Goal: Transaction & Acquisition: Subscribe to service/newsletter

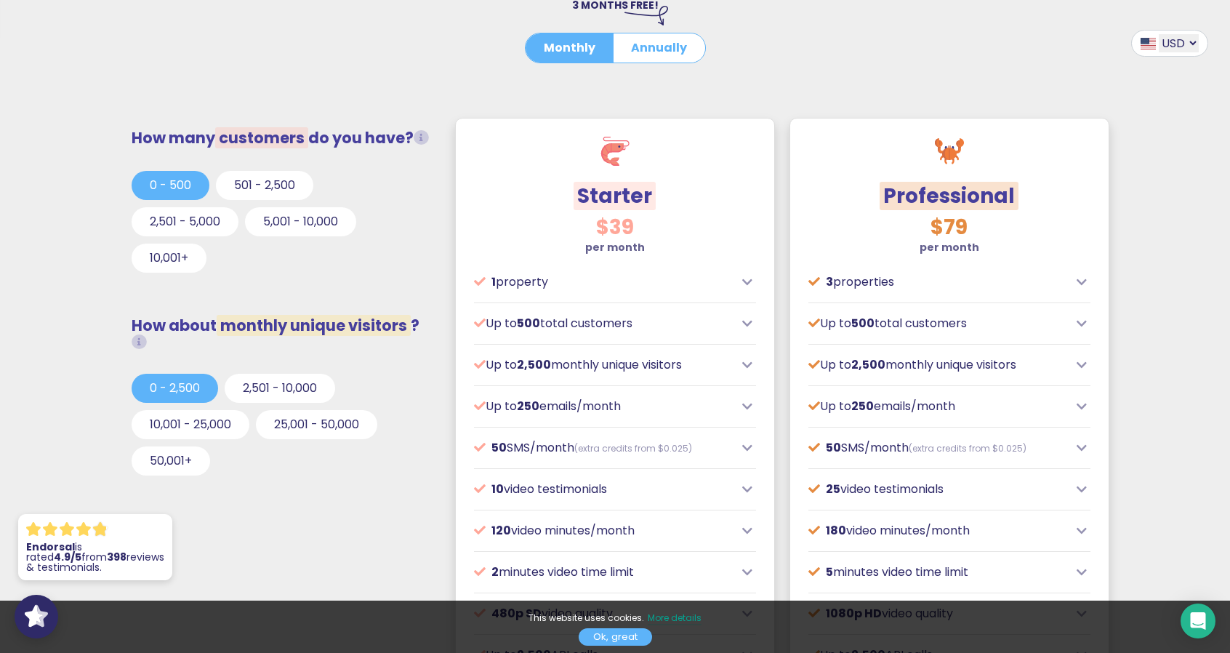
scroll to position [373, 0]
click at [1155, 37] on span at bounding box center [1148, 43] width 15 height 12
click at [1194, 55] on div at bounding box center [1077, 61] width 286 height 18
click at [1195, 50] on div "USD GBP EUR AUD CAD" at bounding box center [1170, 42] width 77 height 27
click at [1189, 39] on select "USD GBP EUR AUD CAD" at bounding box center [1179, 42] width 40 height 18
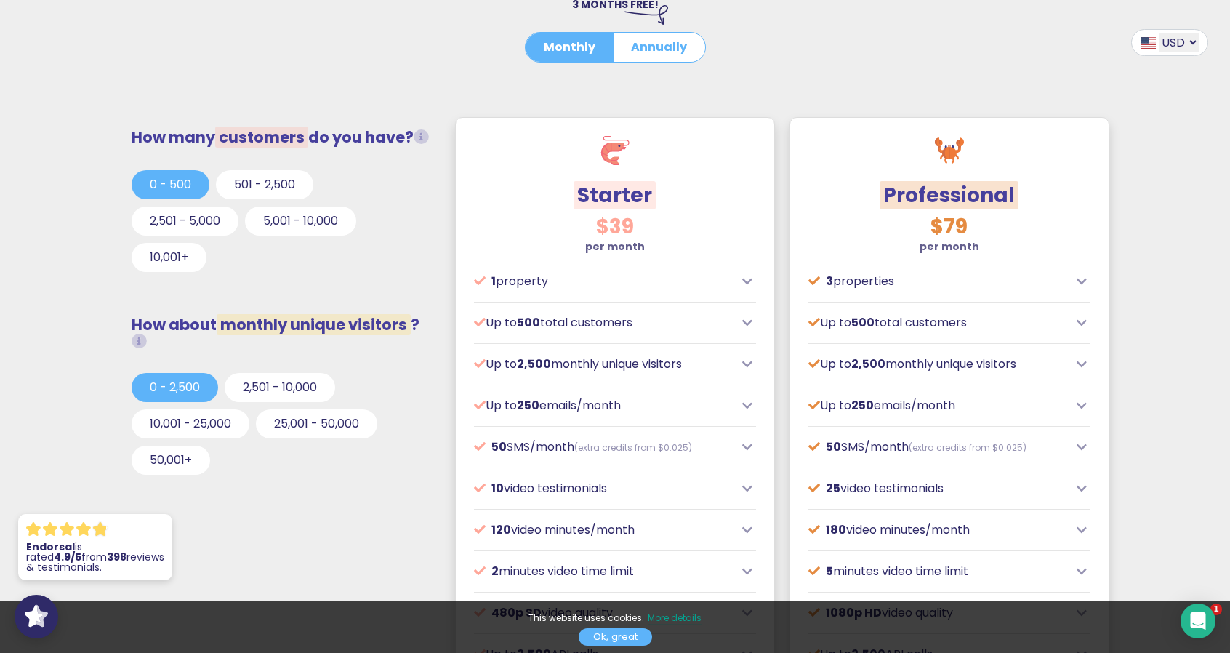
select select "GBP"
click at [1159, 33] on select "USD GBP EUR AUD CAD" at bounding box center [1179, 42] width 40 height 18
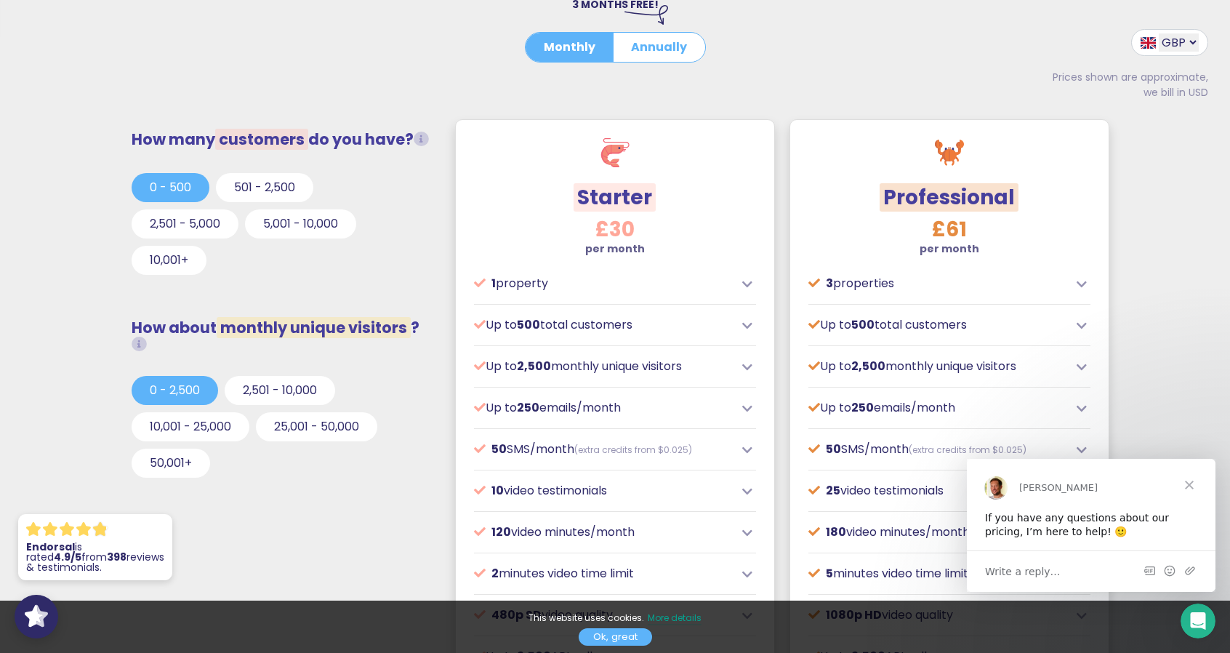
scroll to position [0, 0]
click at [1177, 484] on span "Close" at bounding box center [1190, 484] width 52 height 52
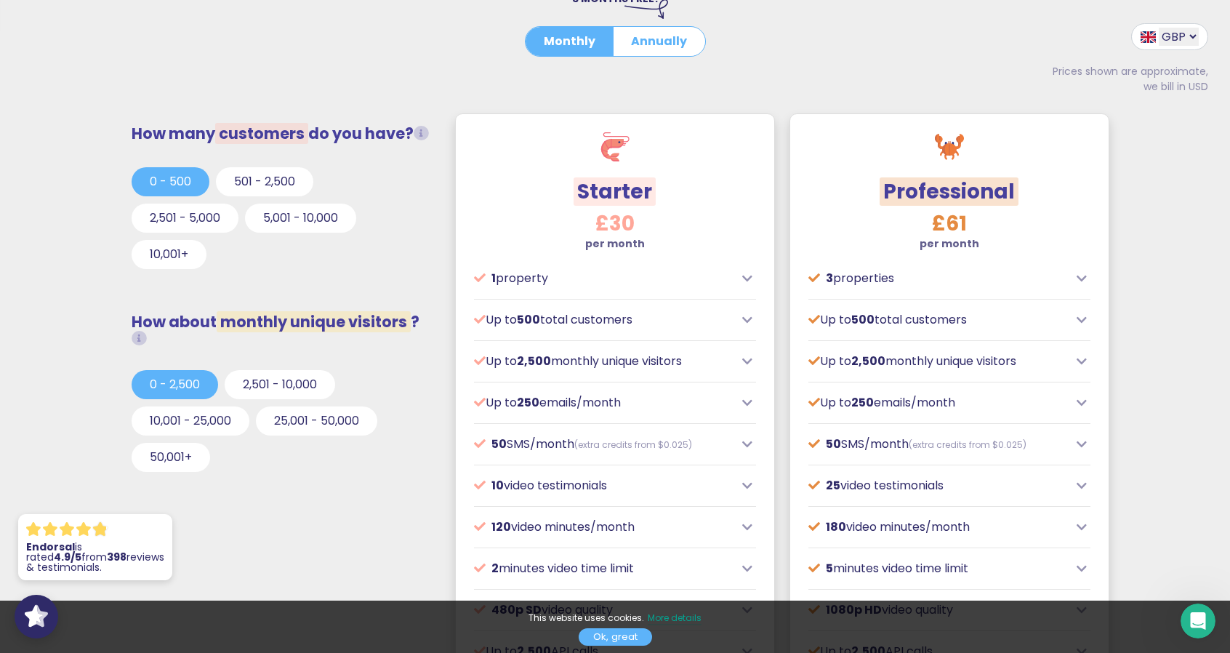
drag, startPoint x: 1173, startPoint y: 411, endPoint x: 1130, endPoint y: 415, distance: 43.1
click at [746, 281] on div "1 property" at bounding box center [615, 277] width 282 height 17
click at [750, 269] on div "1 property" at bounding box center [615, 277] width 282 height 17
click at [750, 273] on icon at bounding box center [747, 278] width 10 height 12
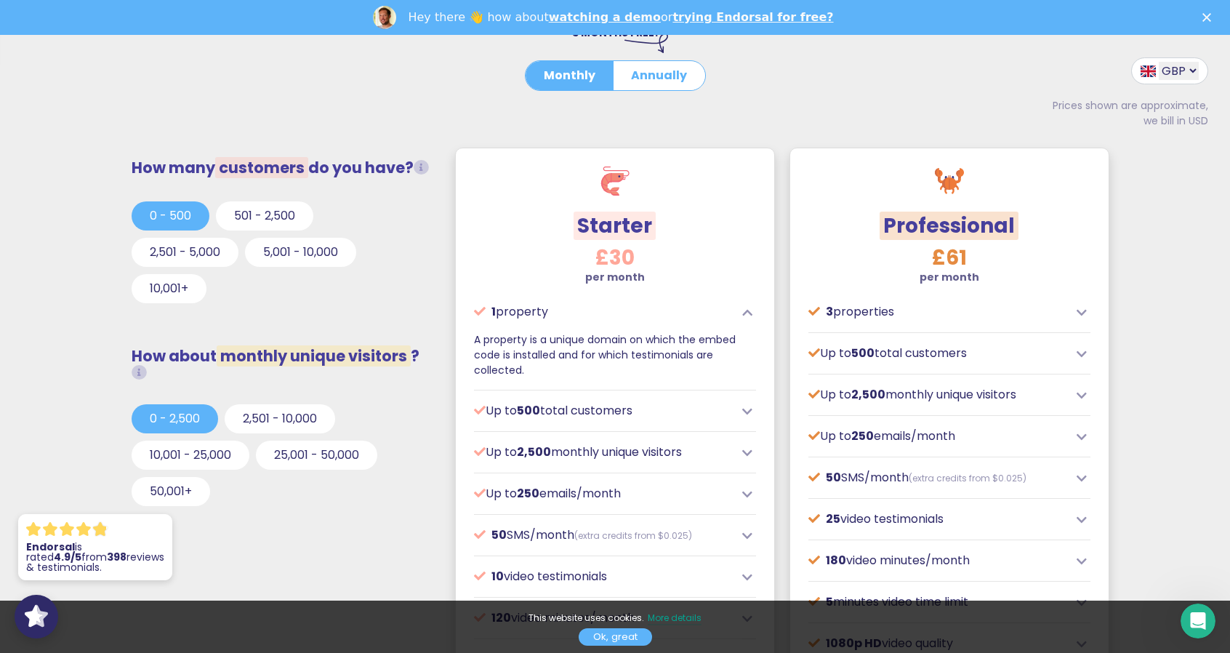
scroll to position [0, 0]
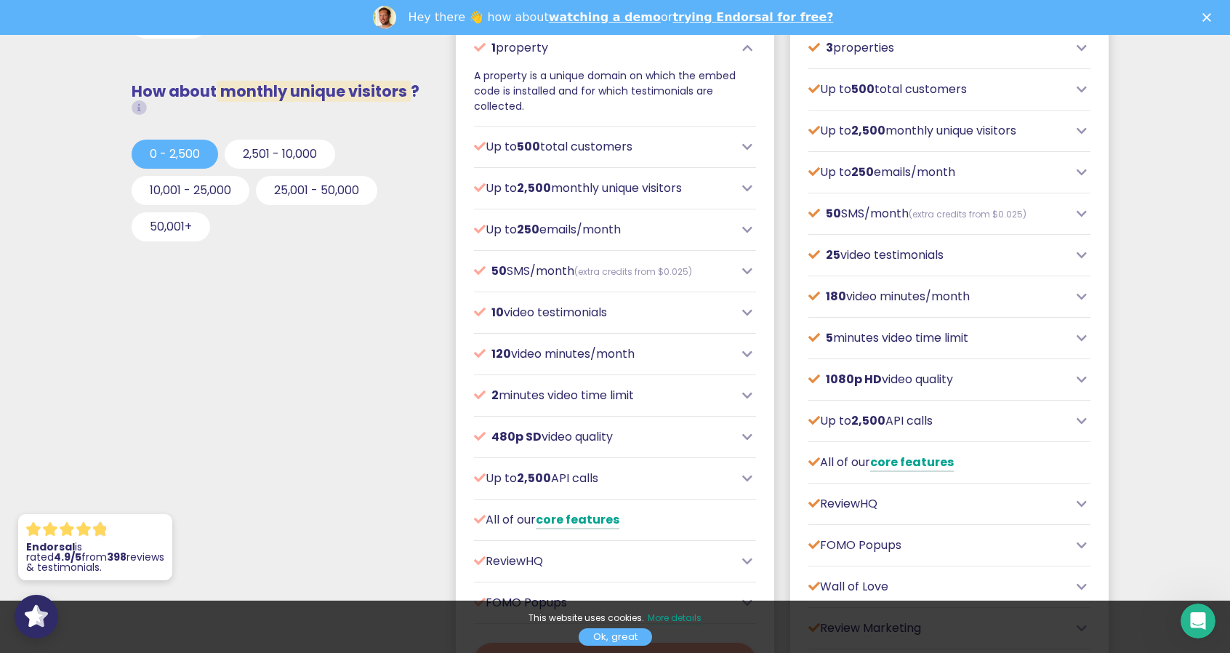
drag, startPoint x: 1204, startPoint y: 398, endPoint x: 1127, endPoint y: 377, distance: 79.9
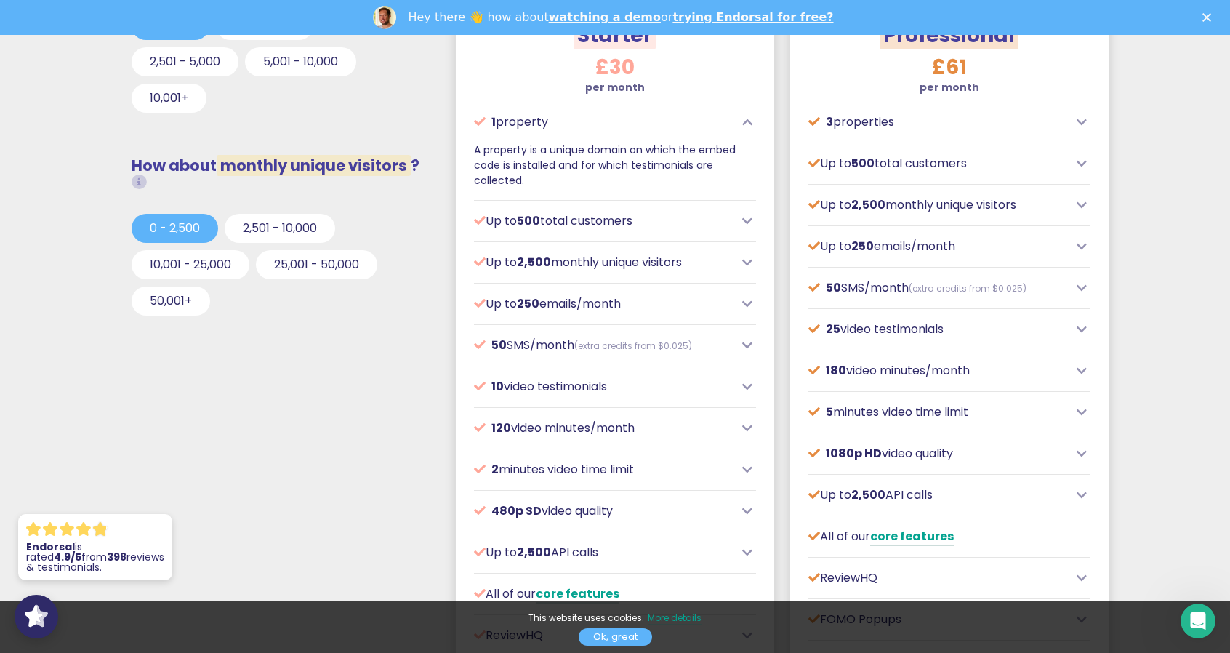
scroll to position [590, 0]
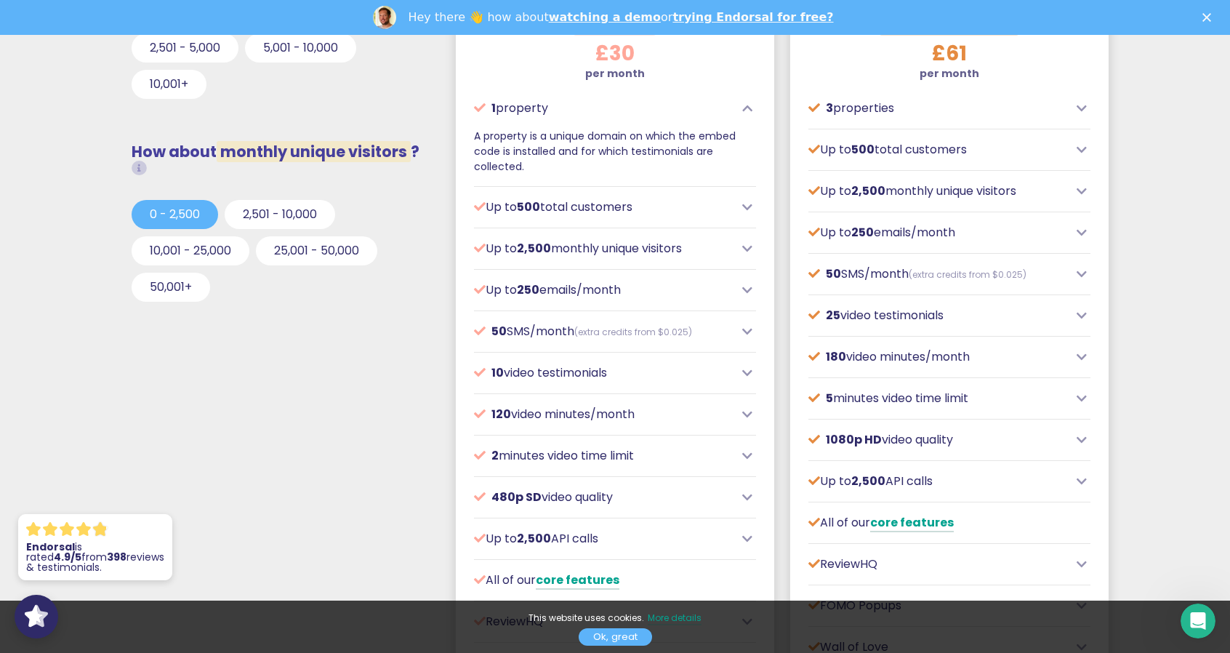
drag, startPoint x: 352, startPoint y: 380, endPoint x: 384, endPoint y: 409, distance: 42.8
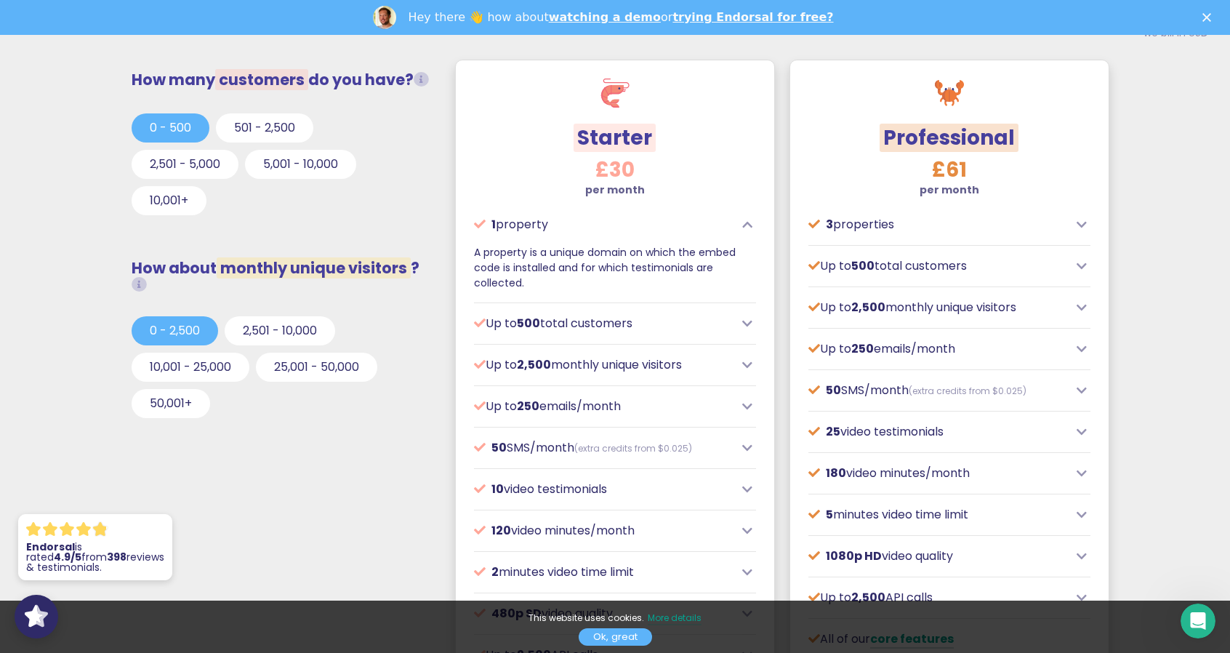
scroll to position [399, 0]
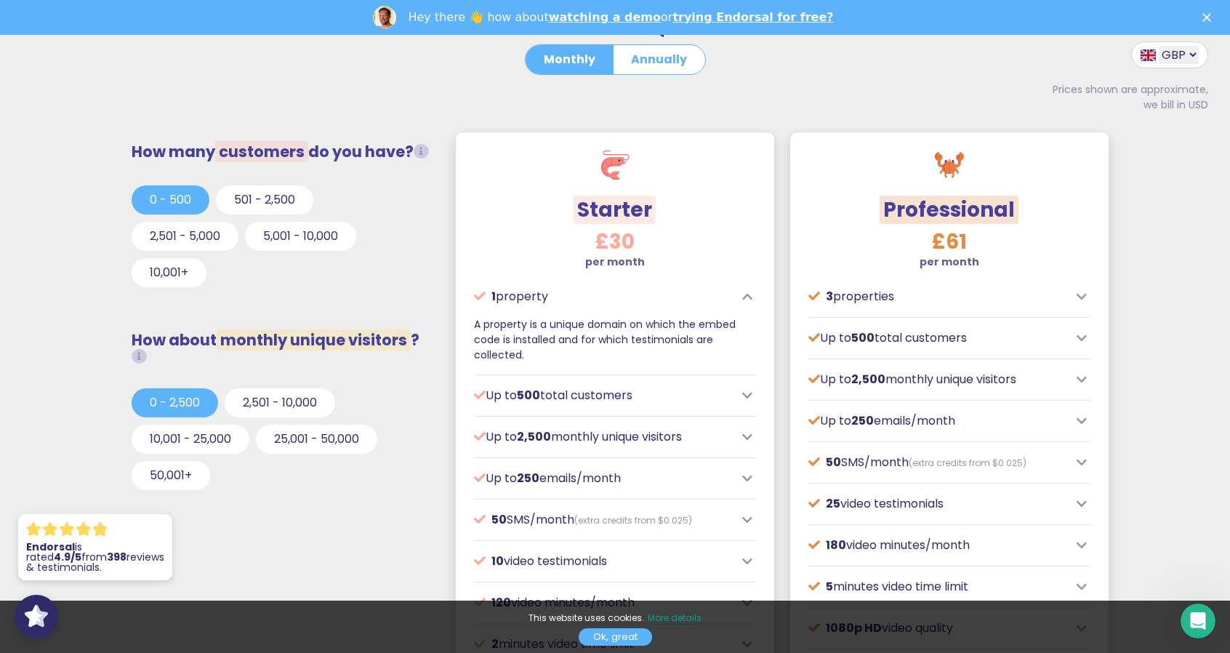
drag, startPoint x: 419, startPoint y: 391, endPoint x: 609, endPoint y: 97, distance: 350.8
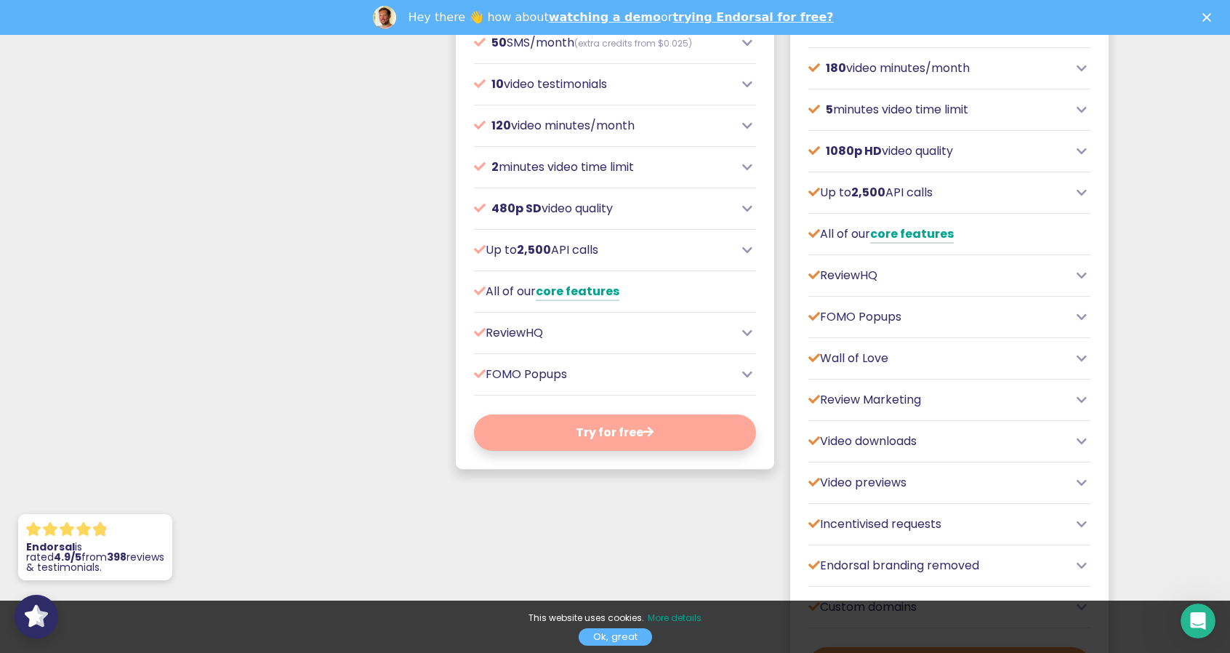
drag, startPoint x: 26, startPoint y: 357, endPoint x: 130, endPoint y: 379, distance: 106.3
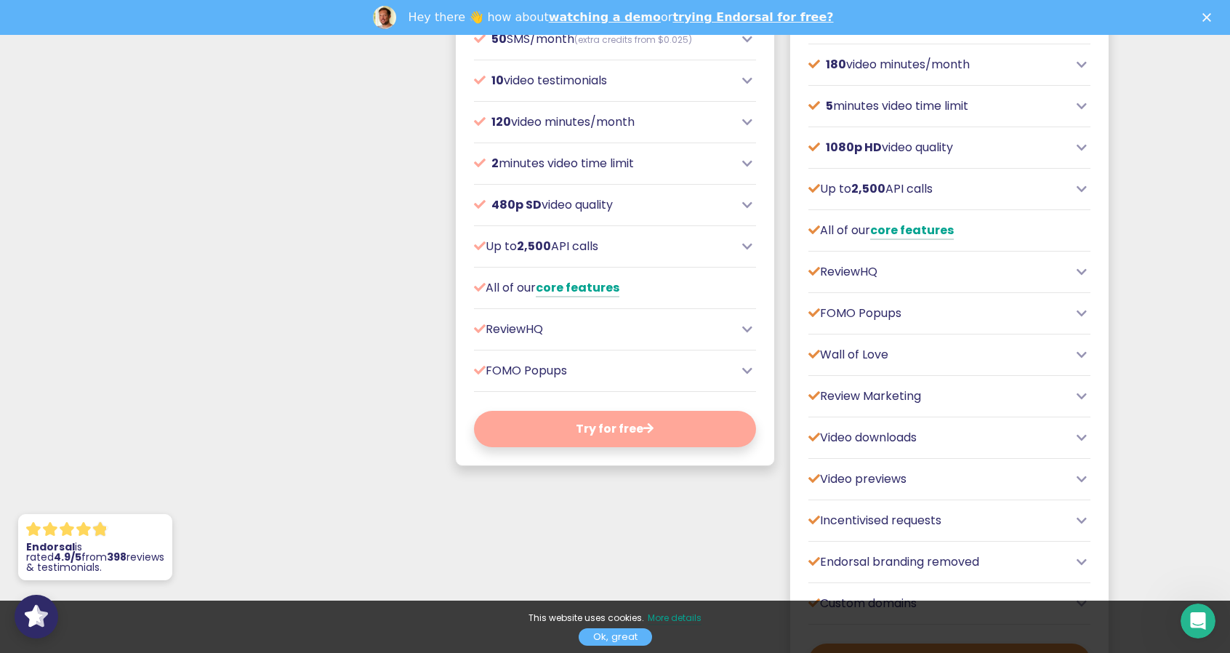
click at [599, 362] on p "FOMO Popups" at bounding box center [604, 370] width 260 height 17
click at [756, 362] on div "FOMO Popups" at bounding box center [615, 370] width 282 height 17
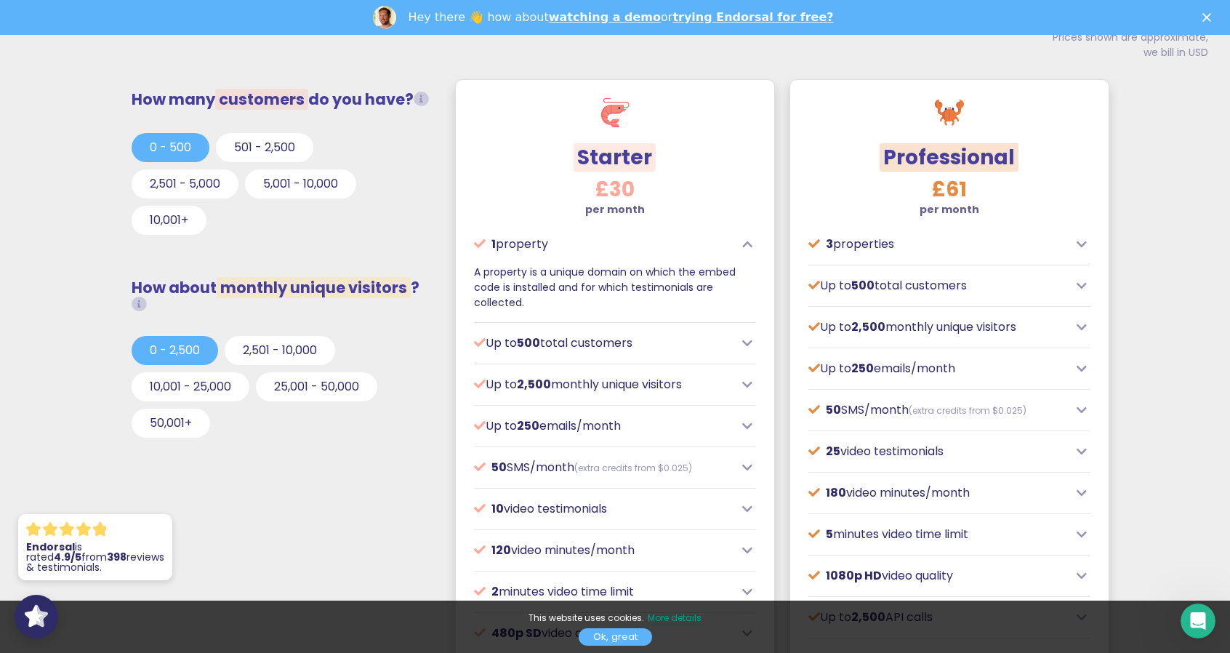
drag, startPoint x: 383, startPoint y: 415, endPoint x: 399, endPoint y: 360, distance: 57.7
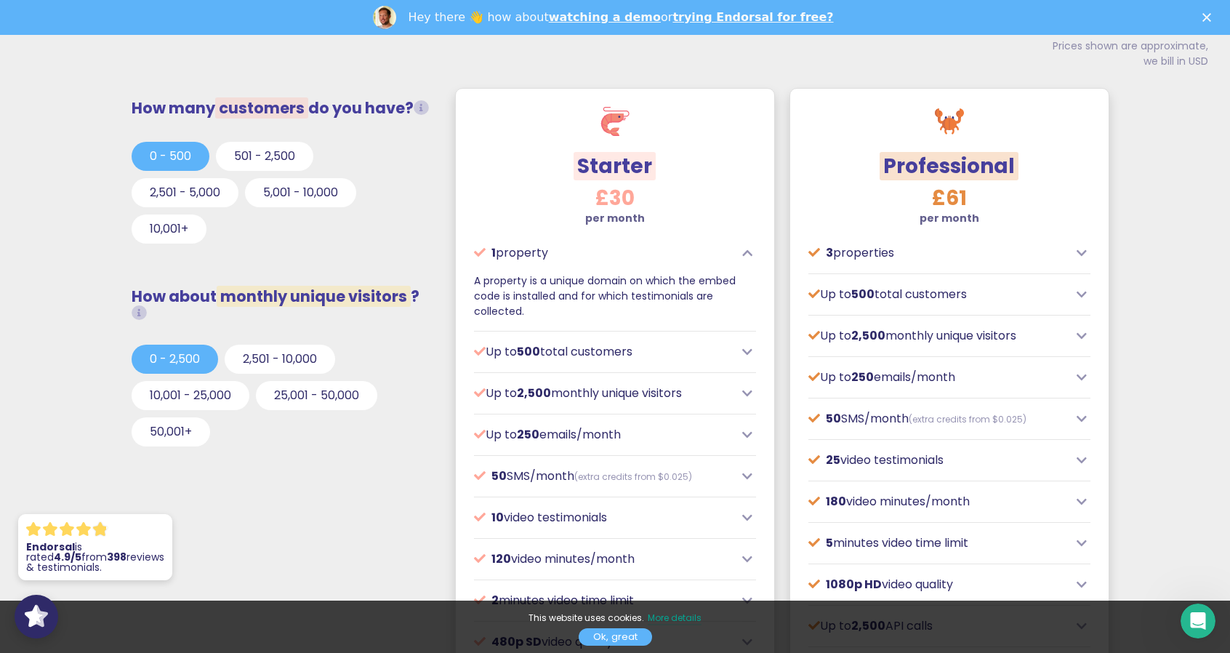
click at [745, 346] on icon at bounding box center [747, 352] width 10 height 12
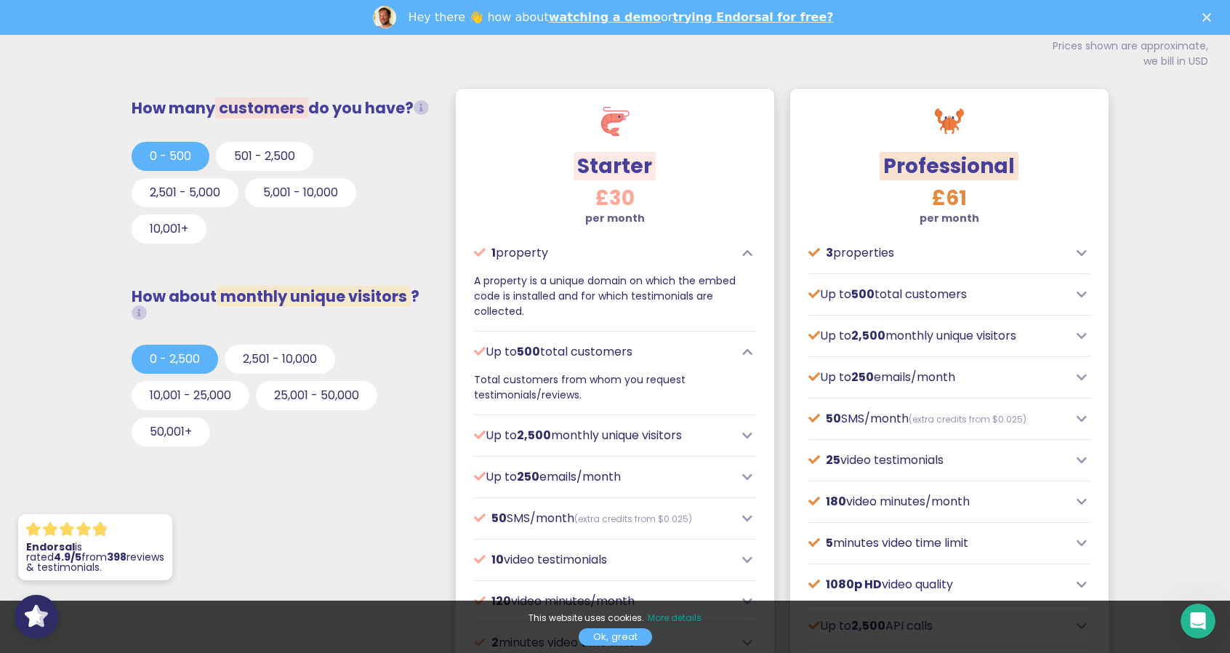
click at [748, 355] on icon at bounding box center [747, 352] width 10 height 12
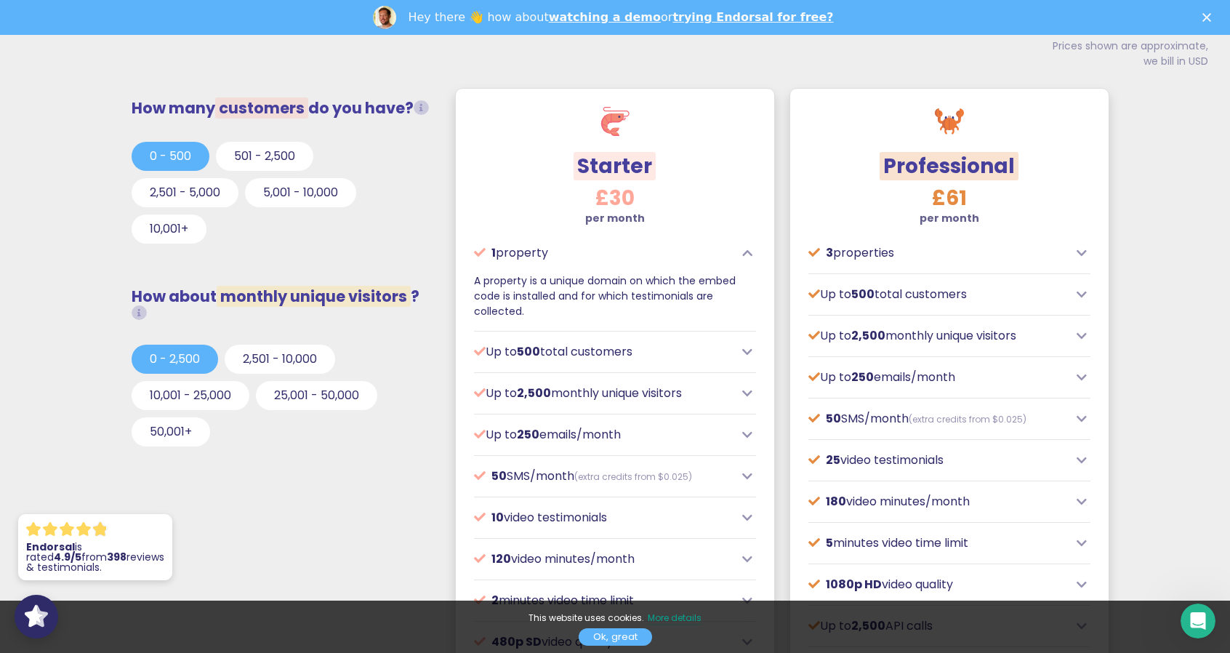
click at [1004, 239] on div at bounding box center [950, 235] width 282 height 18
click at [996, 249] on p "3 properties" at bounding box center [939, 252] width 260 height 17
click at [1080, 254] on icon at bounding box center [1082, 253] width 10 height 12
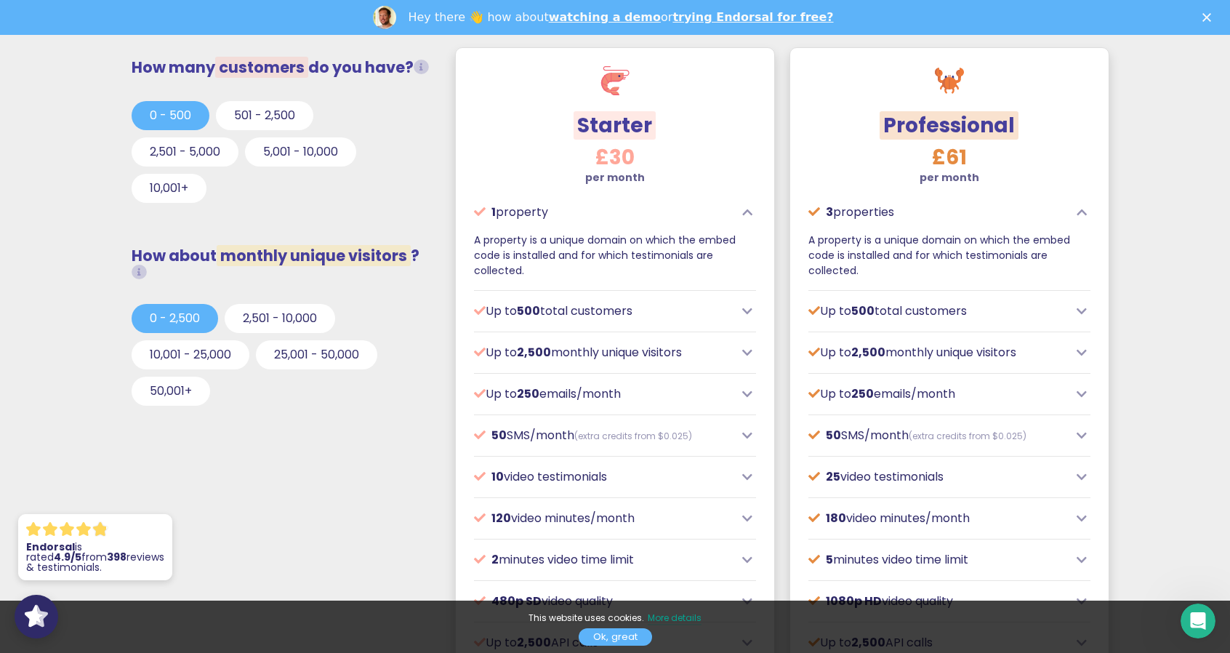
scroll to position [500, 0]
click at [748, 313] on icon at bounding box center [747, 310] width 10 height 12
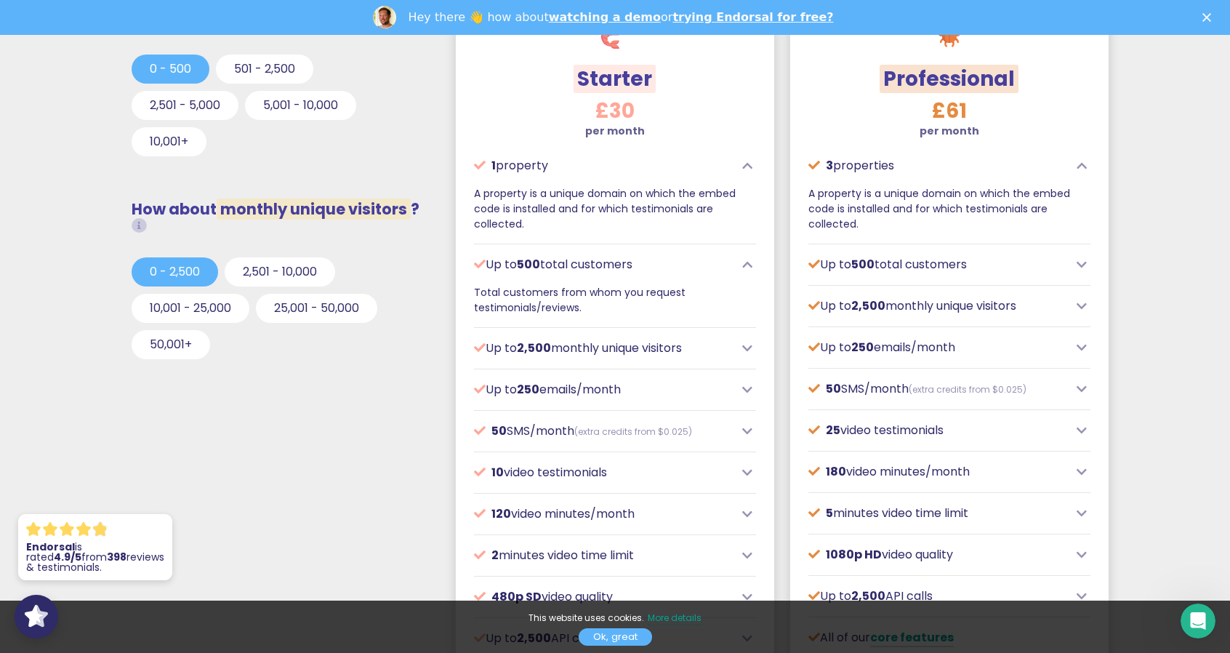
scroll to position [554, 0]
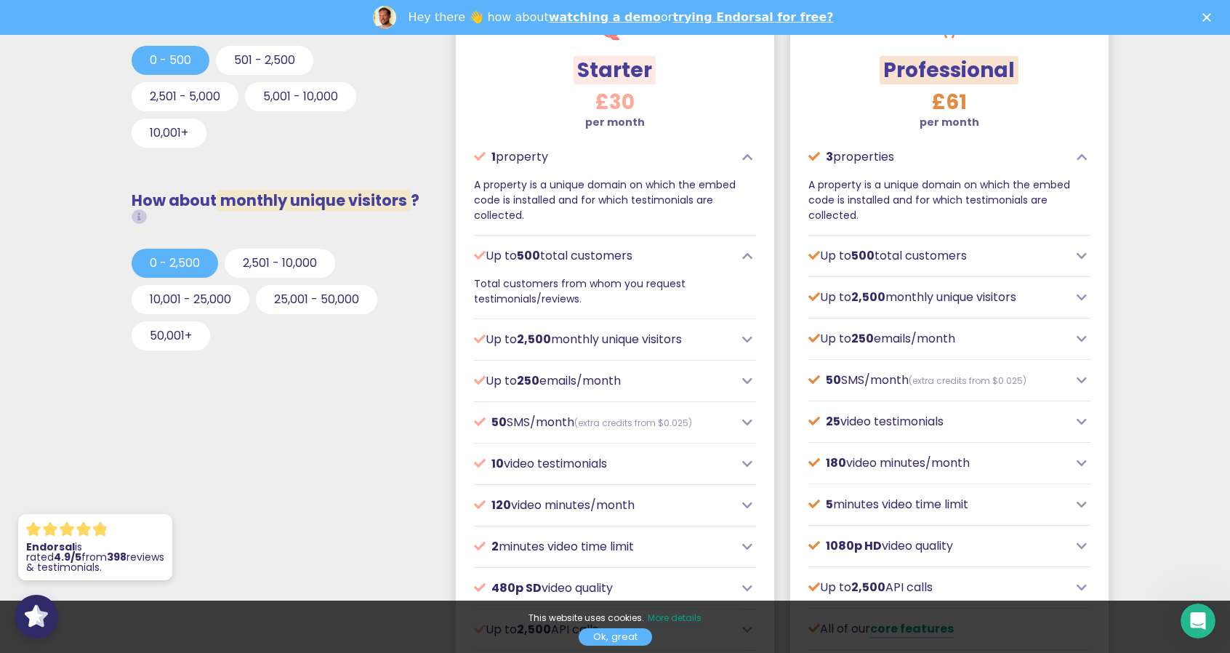
drag, startPoint x: 430, startPoint y: 345, endPoint x: 424, endPoint y: 379, distance: 34.7
click at [749, 337] on icon at bounding box center [747, 340] width 10 height 12
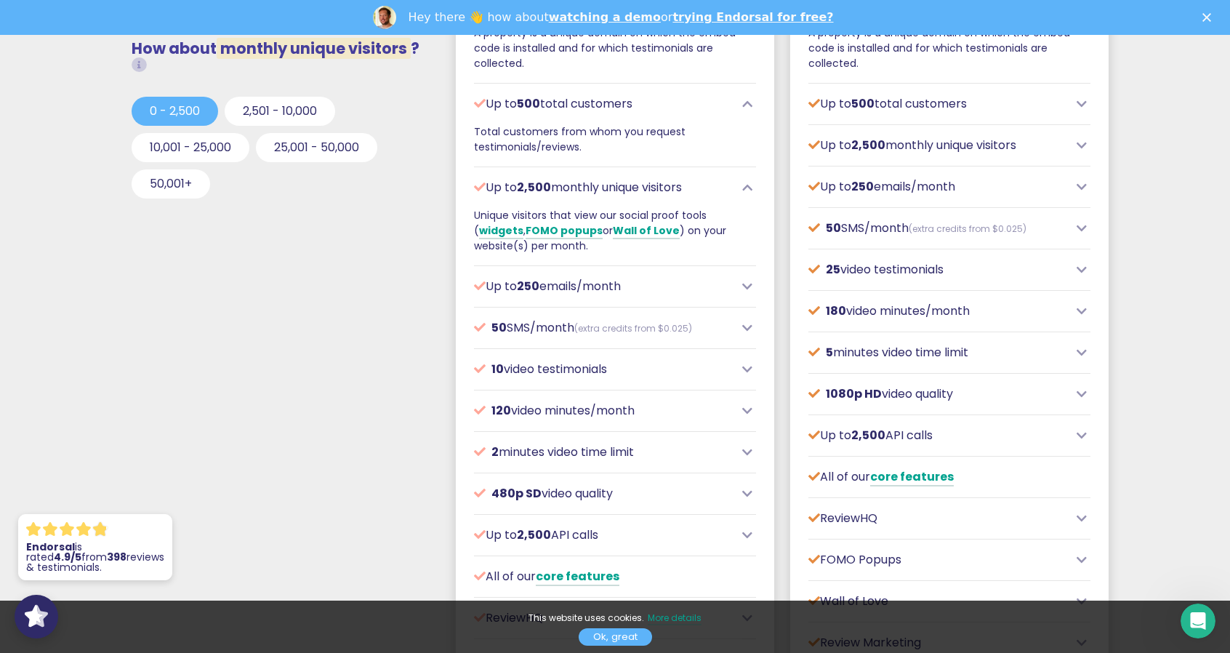
scroll to position [718, 0]
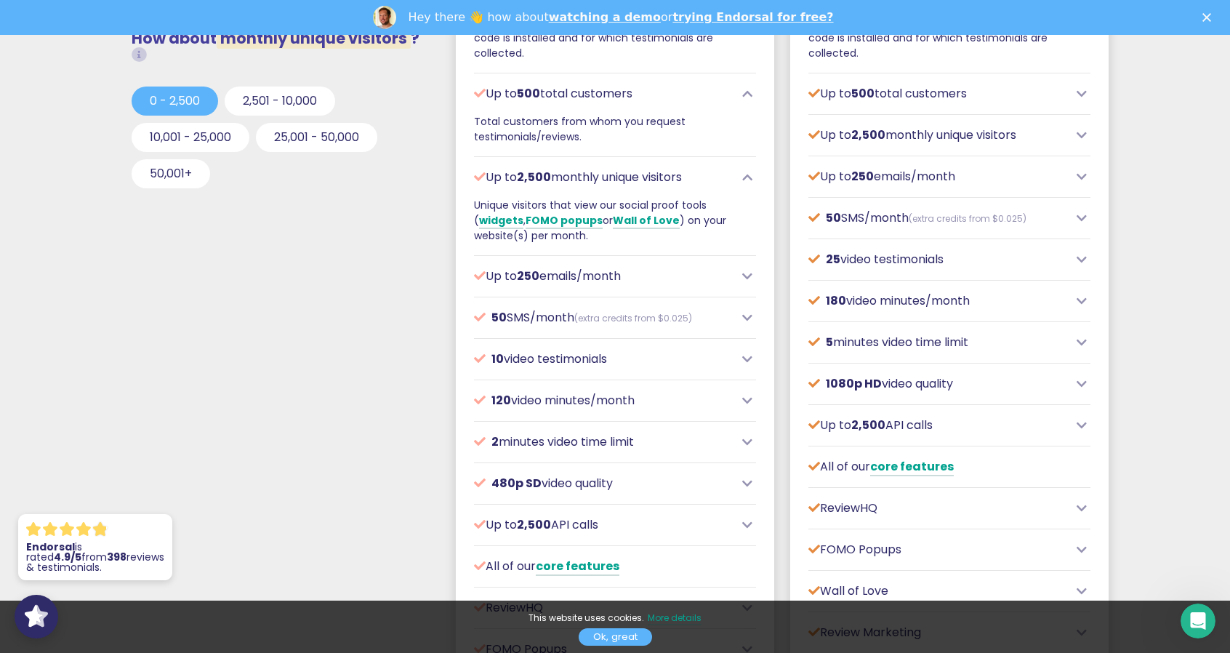
drag, startPoint x: 406, startPoint y: 398, endPoint x: 387, endPoint y: 443, distance: 48.9
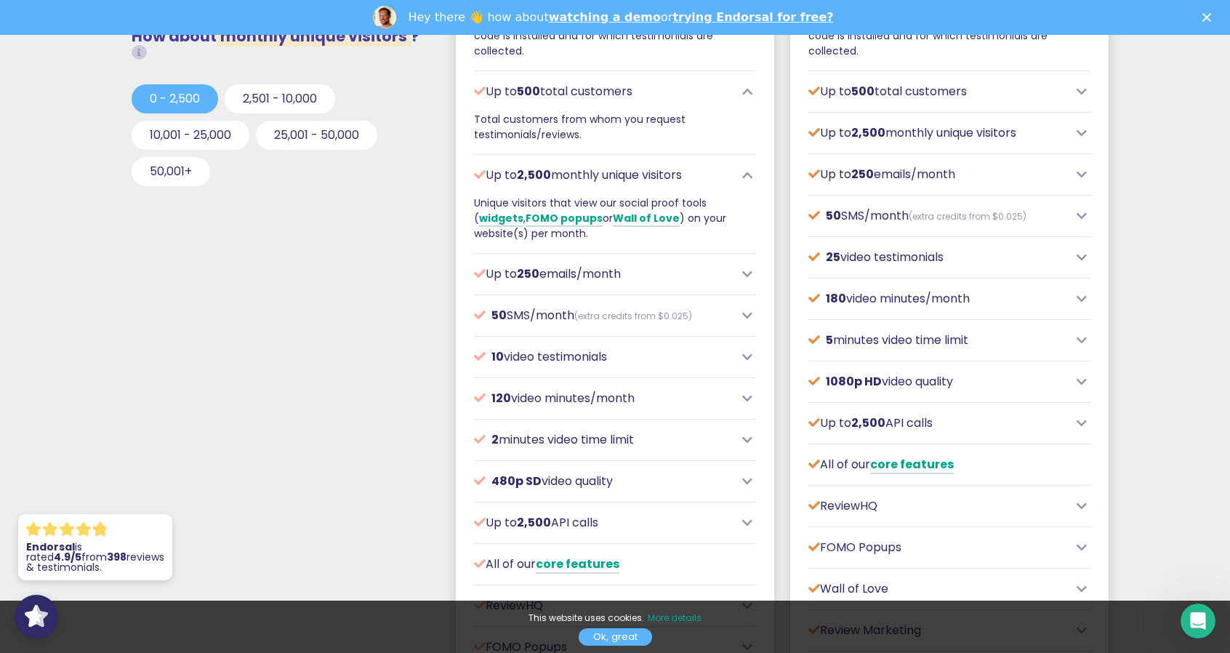
click at [740, 271] on div "Up to 250 emails/month" at bounding box center [615, 273] width 282 height 17
click at [744, 272] on icon at bounding box center [747, 274] width 10 height 12
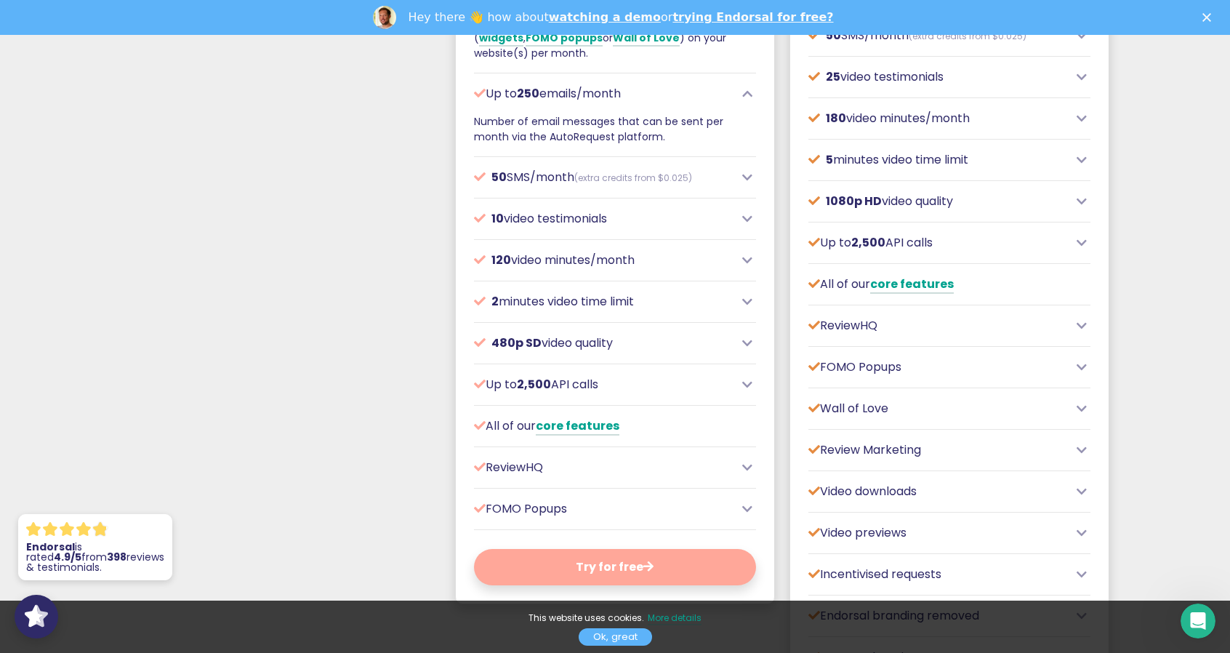
drag, startPoint x: 382, startPoint y: 379, endPoint x: 372, endPoint y: 430, distance: 51.9
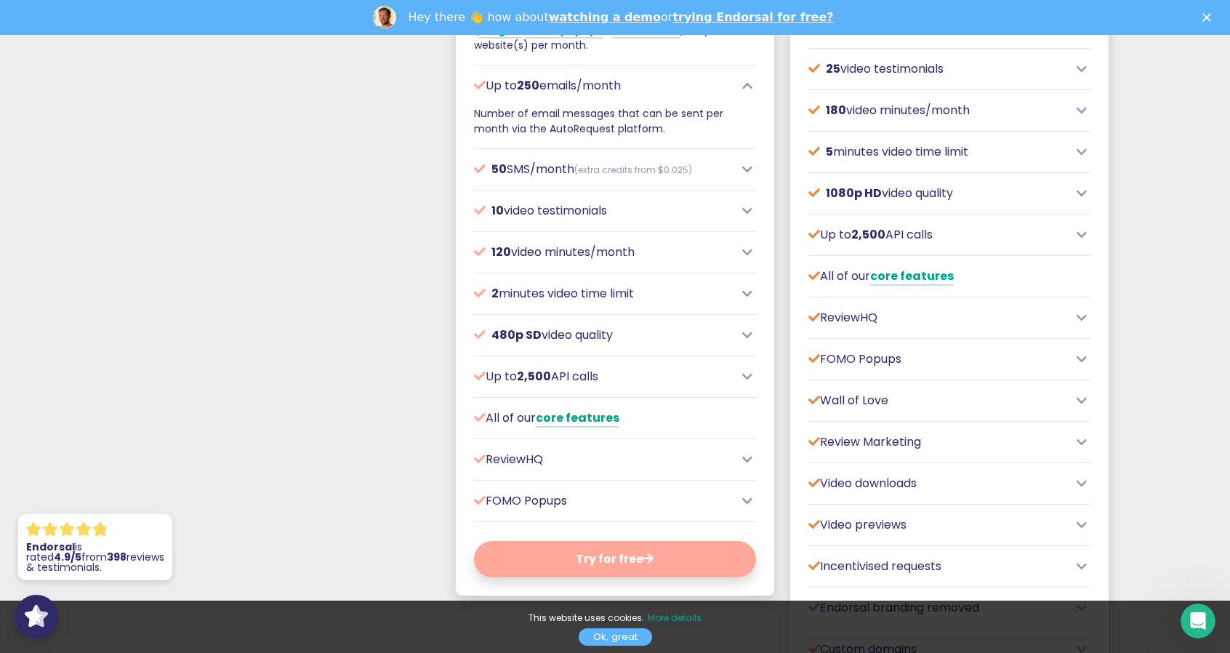
click at [750, 215] on div "10 video testimonials" at bounding box center [615, 210] width 282 height 17
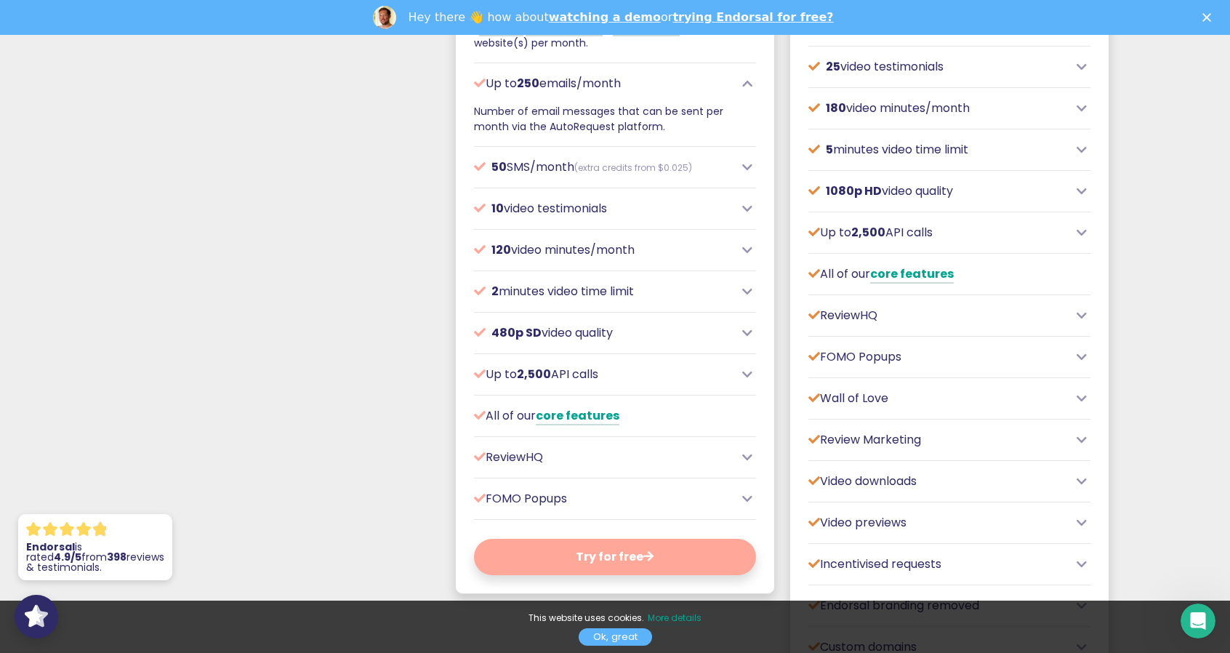
drag, startPoint x: 345, startPoint y: 423, endPoint x: 450, endPoint y: 383, distance: 112.5
click at [741, 367] on div "Up to 2,500 API calls" at bounding box center [615, 374] width 282 height 17
click at [746, 372] on icon at bounding box center [747, 375] width 10 height 12
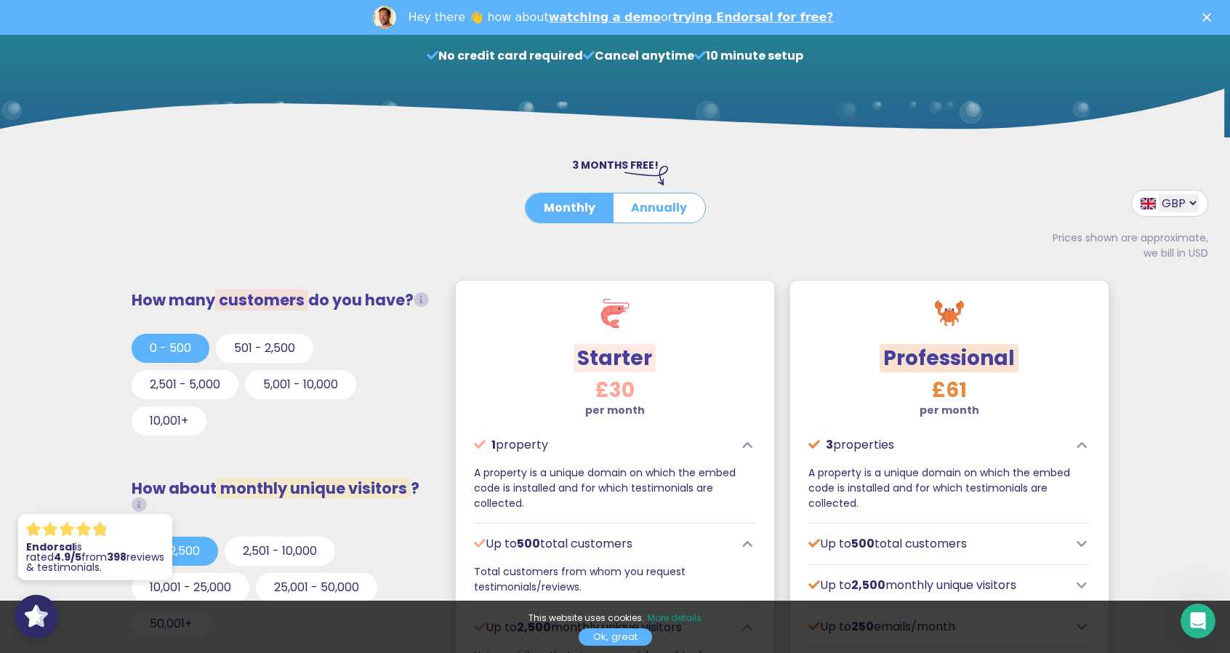
drag, startPoint x: 351, startPoint y: 444, endPoint x: 443, endPoint y: 321, distance: 153.9
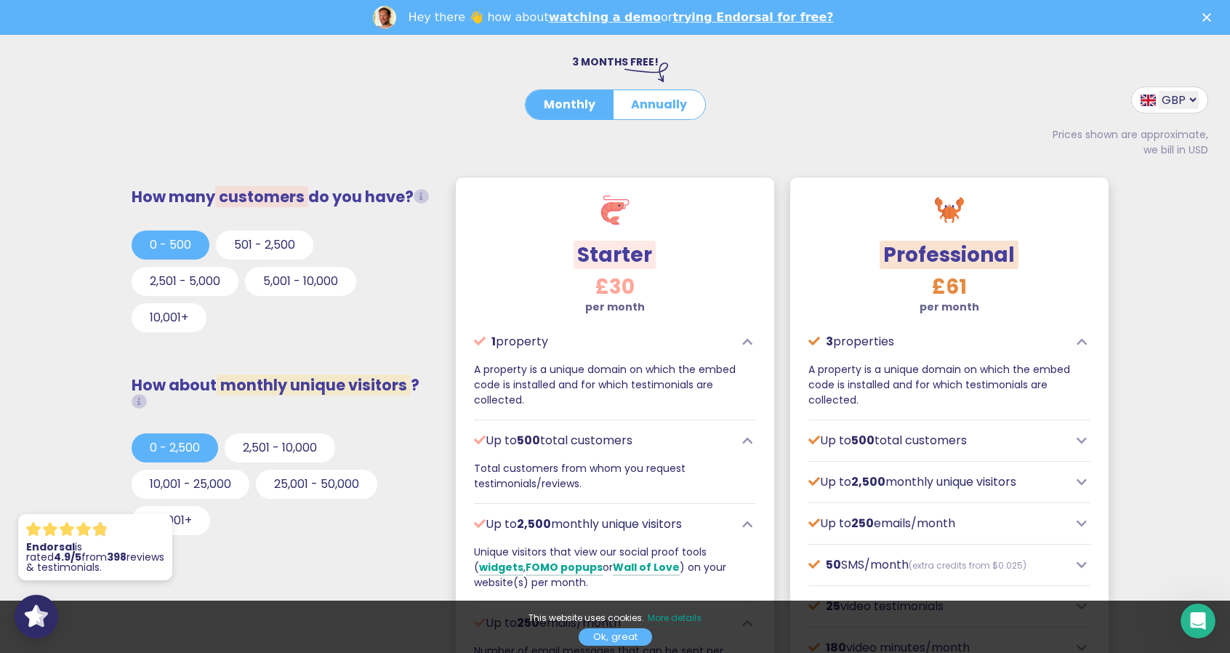
scroll to position [346, 0]
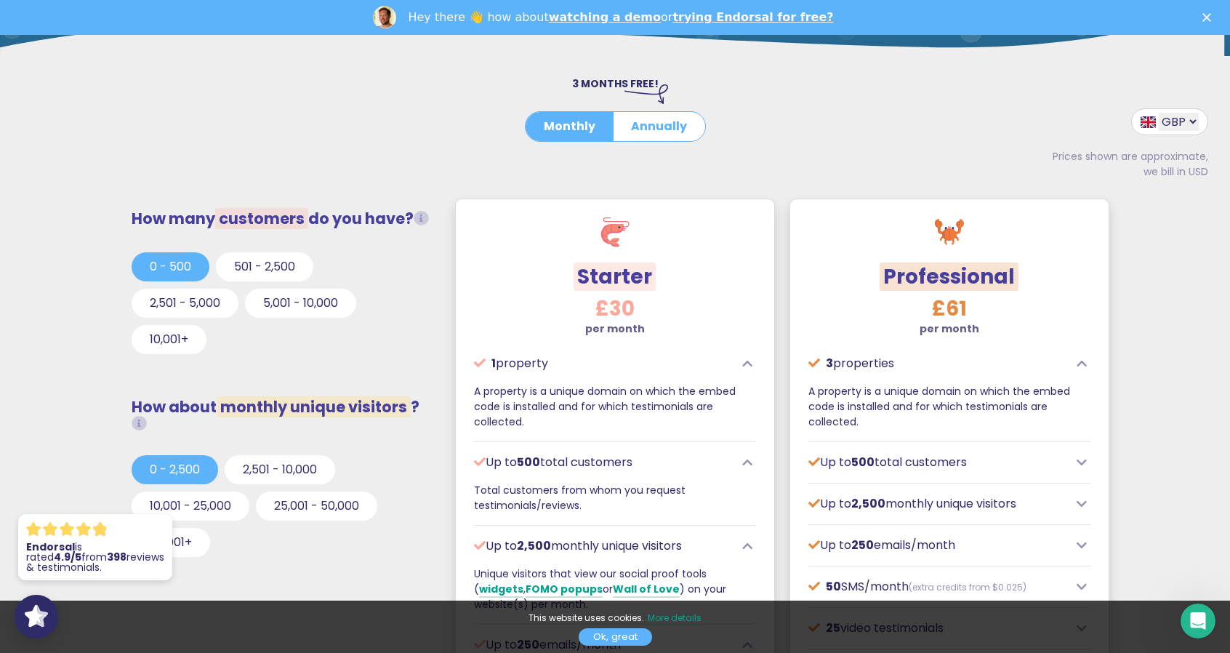
drag, startPoint x: 910, startPoint y: 167, endPoint x: 880, endPoint y: 119, distance: 56.9
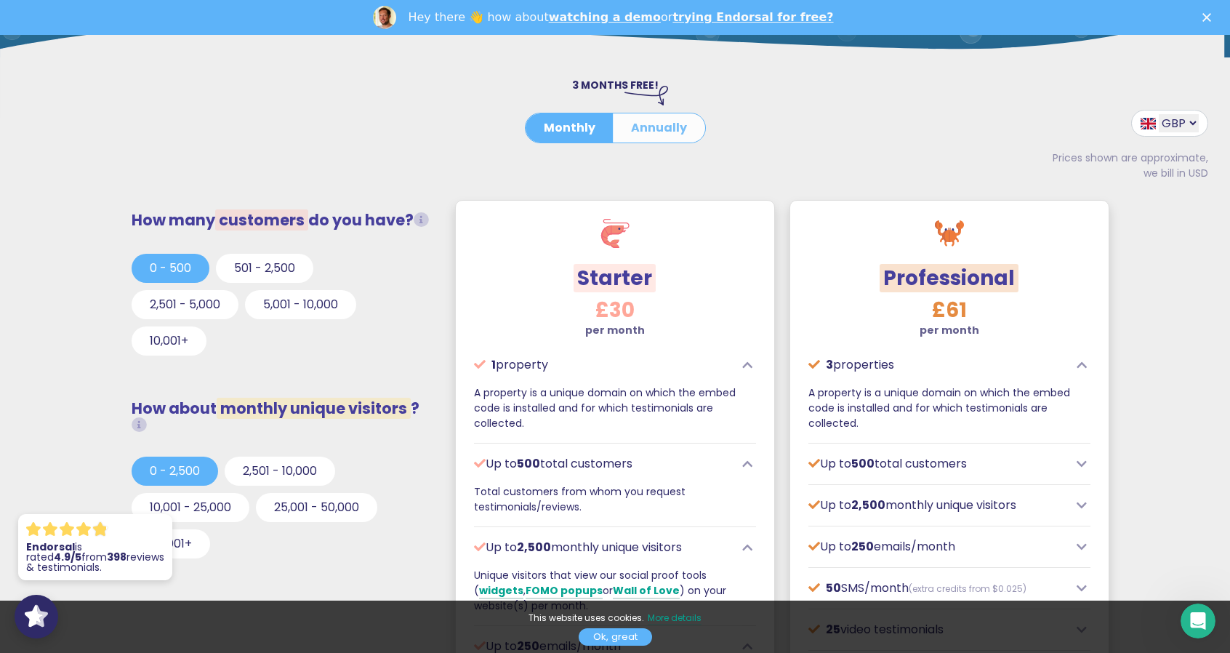
click at [656, 118] on button "Annually" at bounding box center [659, 127] width 92 height 29
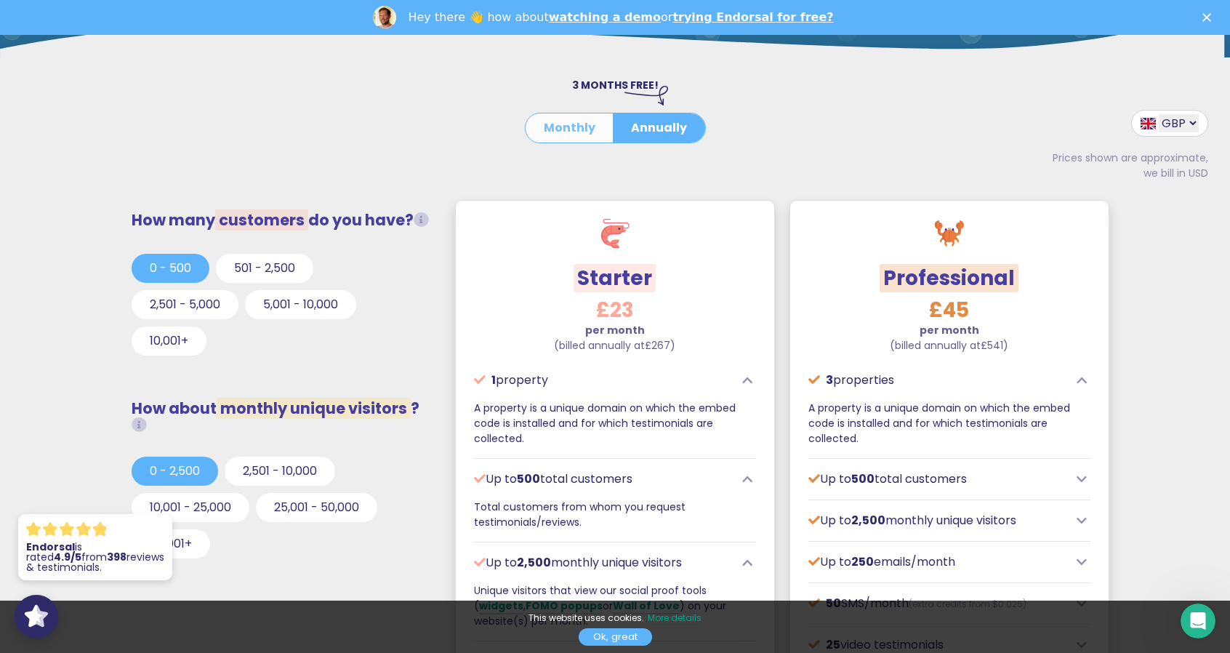
click at [567, 127] on button "Monthly" at bounding box center [570, 127] width 88 height 29
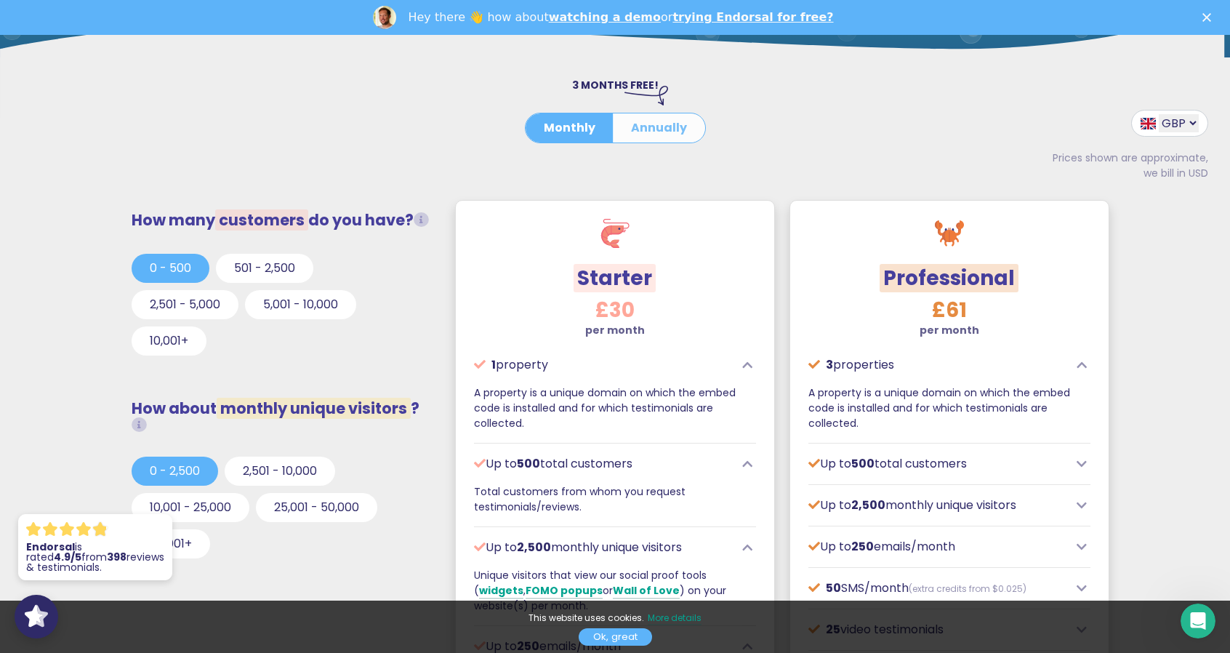
click at [646, 124] on button "Annually" at bounding box center [659, 127] width 92 height 29
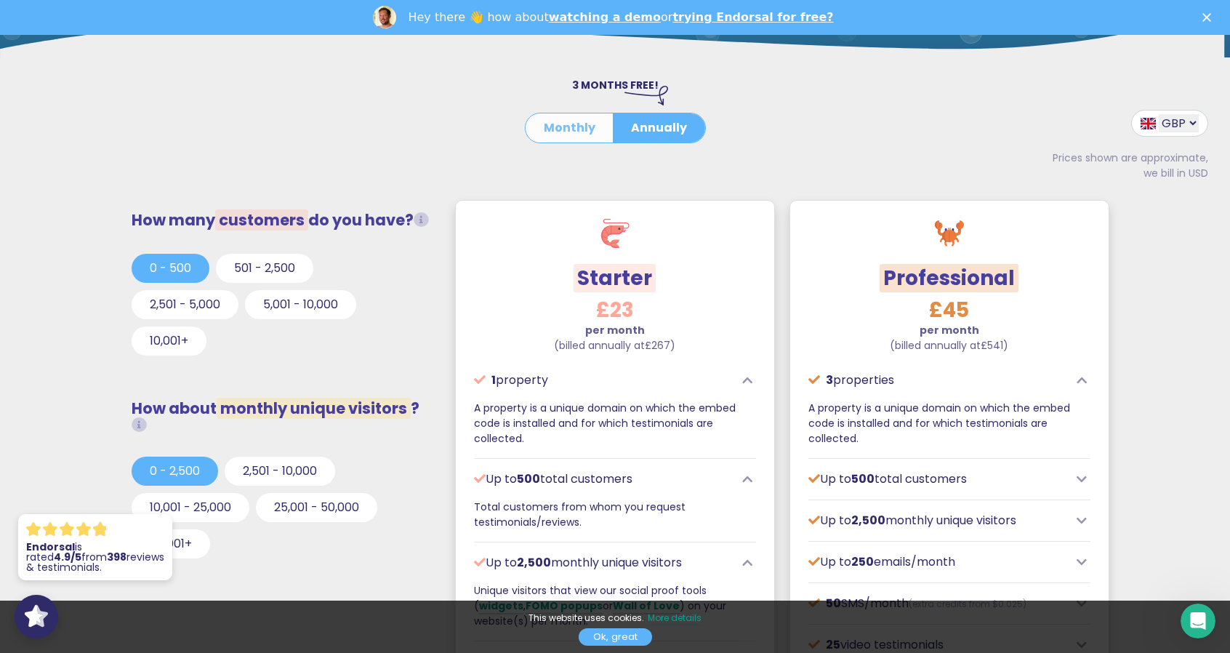
click at [572, 131] on button "Monthly" at bounding box center [570, 127] width 88 height 29
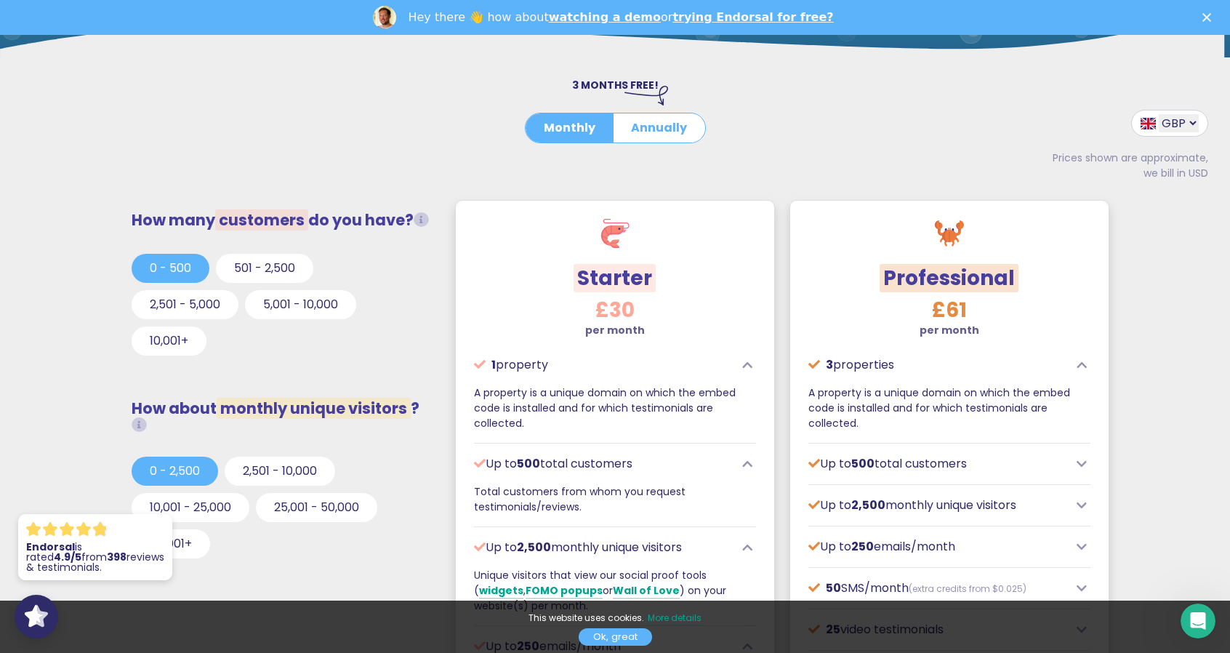
click at [615, 110] on div at bounding box center [615, 108] width 593 height 7
click at [634, 124] on button "Annually" at bounding box center [659, 127] width 92 height 29
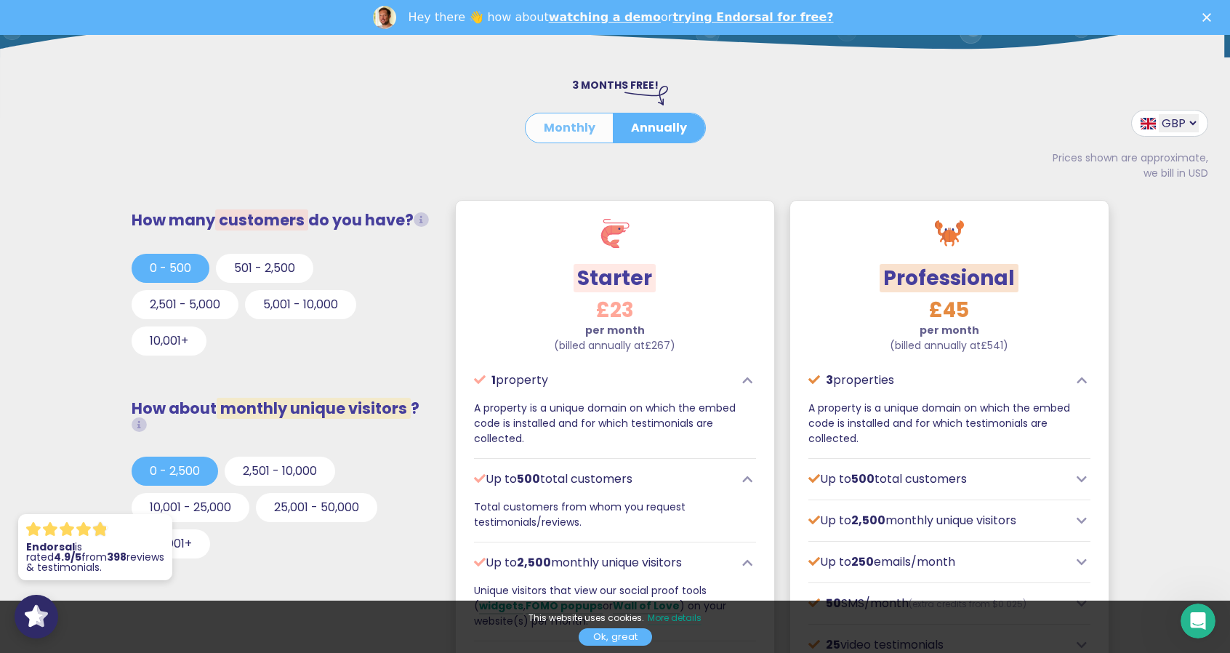
click at [564, 137] on button "Monthly" at bounding box center [570, 127] width 88 height 29
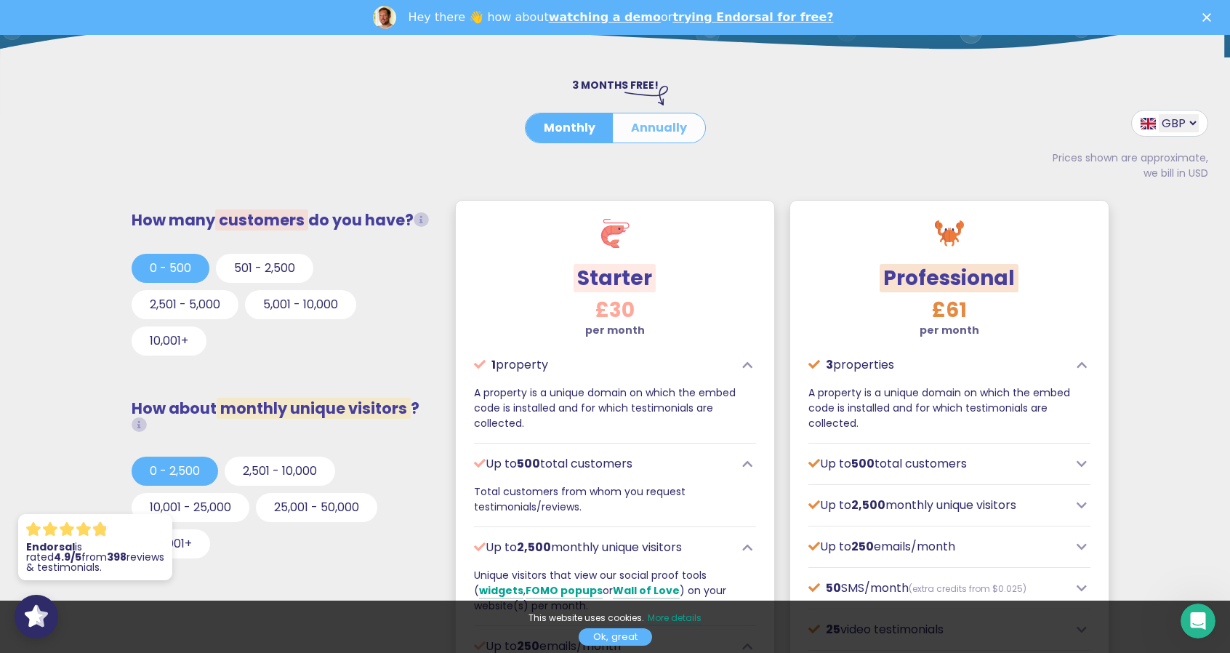
click at [673, 137] on button "Annually" at bounding box center [659, 127] width 92 height 29
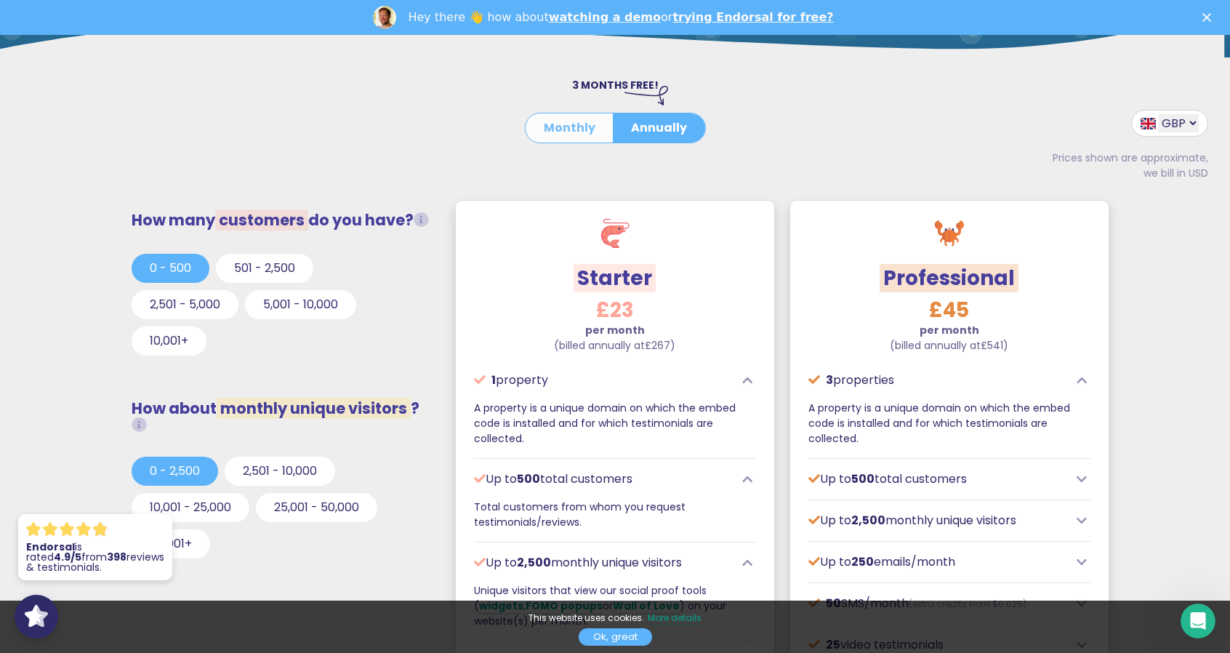
click at [596, 129] on button "Monthly" at bounding box center [570, 127] width 88 height 29
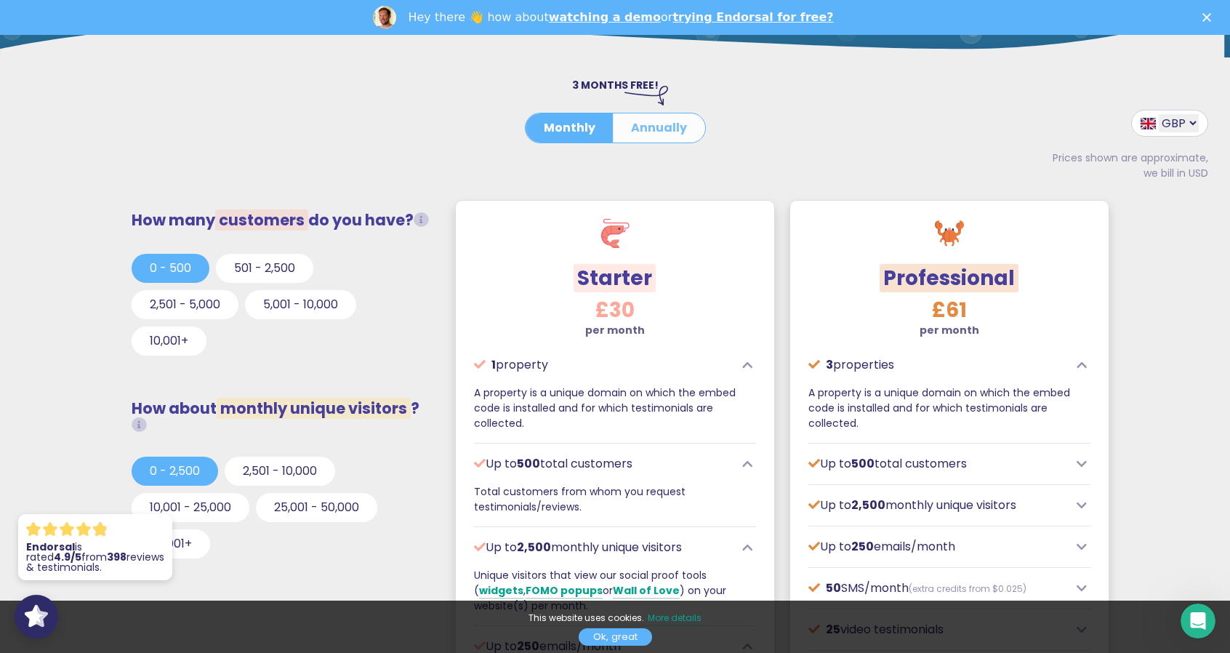
click at [670, 120] on button "Annually" at bounding box center [659, 127] width 92 height 29
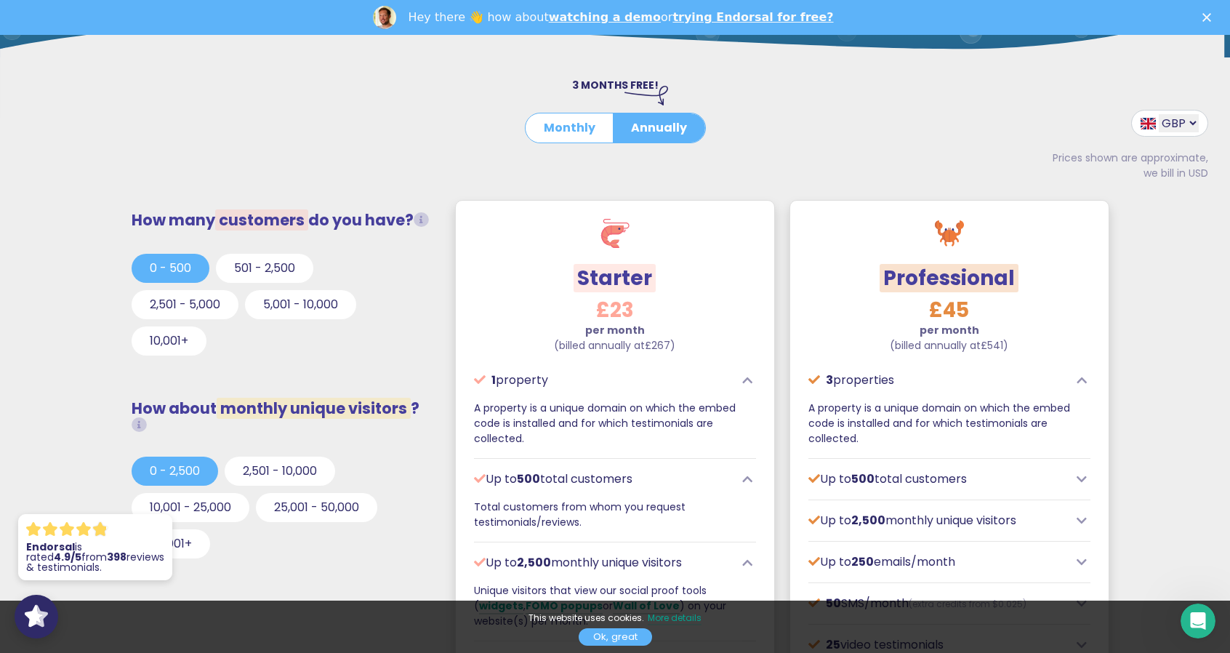
click at [974, 148] on div at bounding box center [1077, 141] width 286 height 18
click at [564, 126] on button "Monthly" at bounding box center [570, 127] width 88 height 29
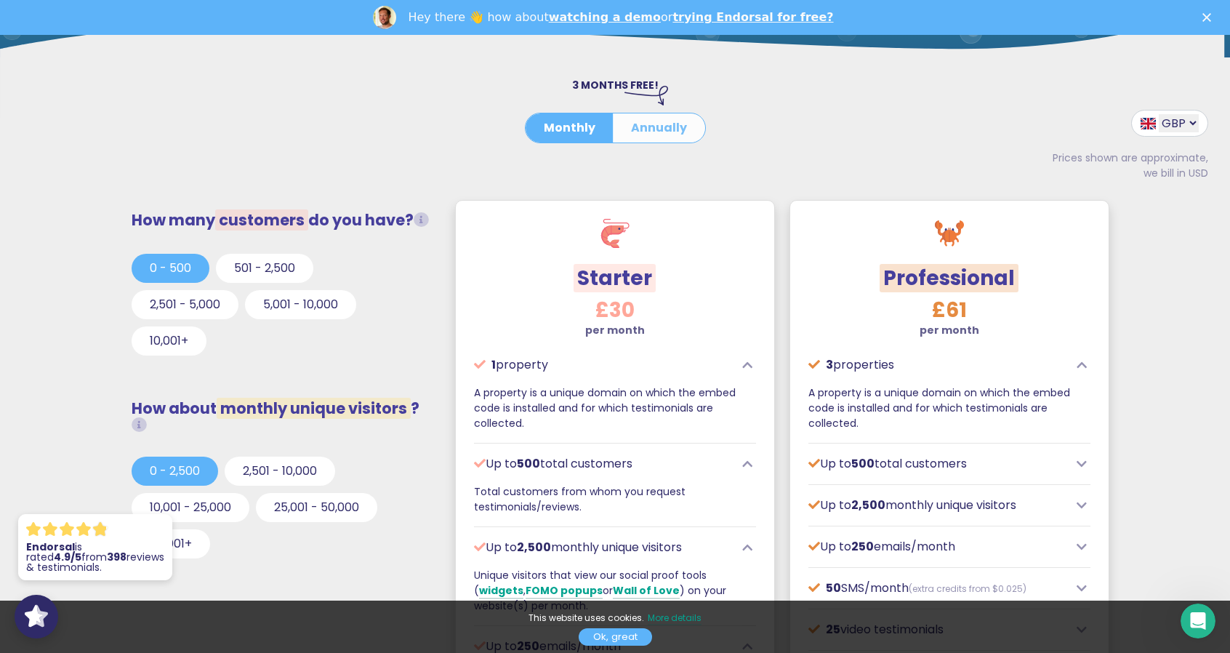
click at [630, 113] on button "Annually" at bounding box center [659, 127] width 92 height 29
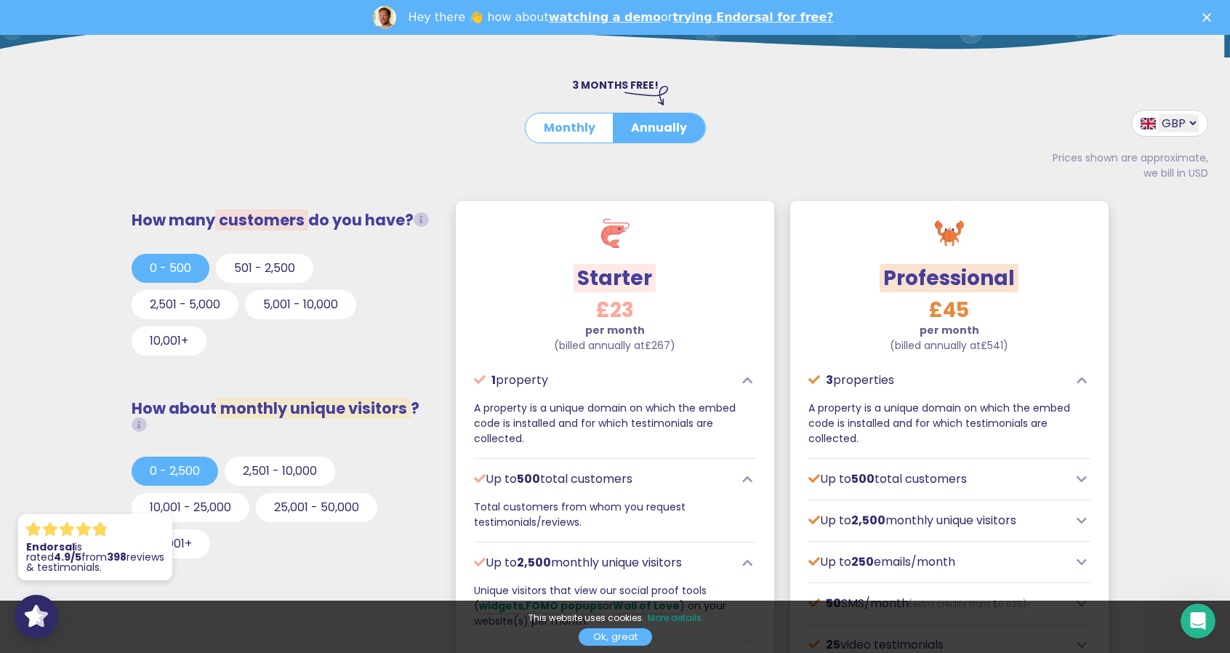
click at [764, 173] on div "3 MONTHS FREE! Monthly Annually" at bounding box center [615, 153] width 615 height 79
click at [553, 124] on button "Monthly" at bounding box center [570, 127] width 88 height 29
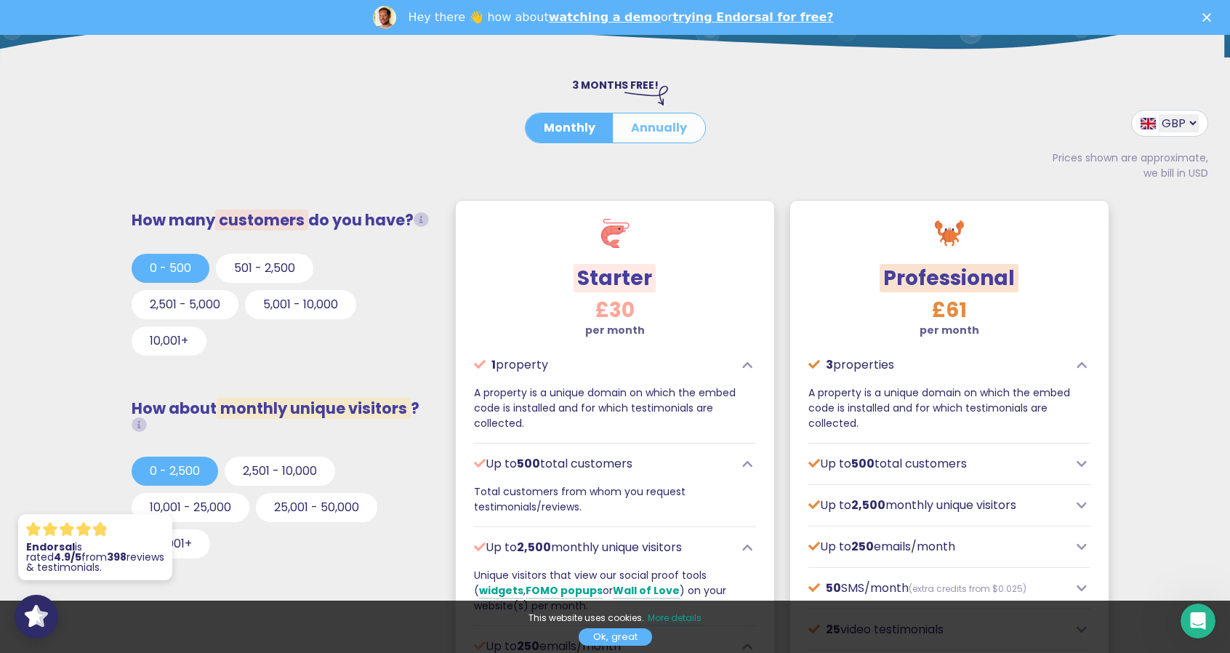
click at [691, 126] on button "Annually" at bounding box center [659, 127] width 92 height 29
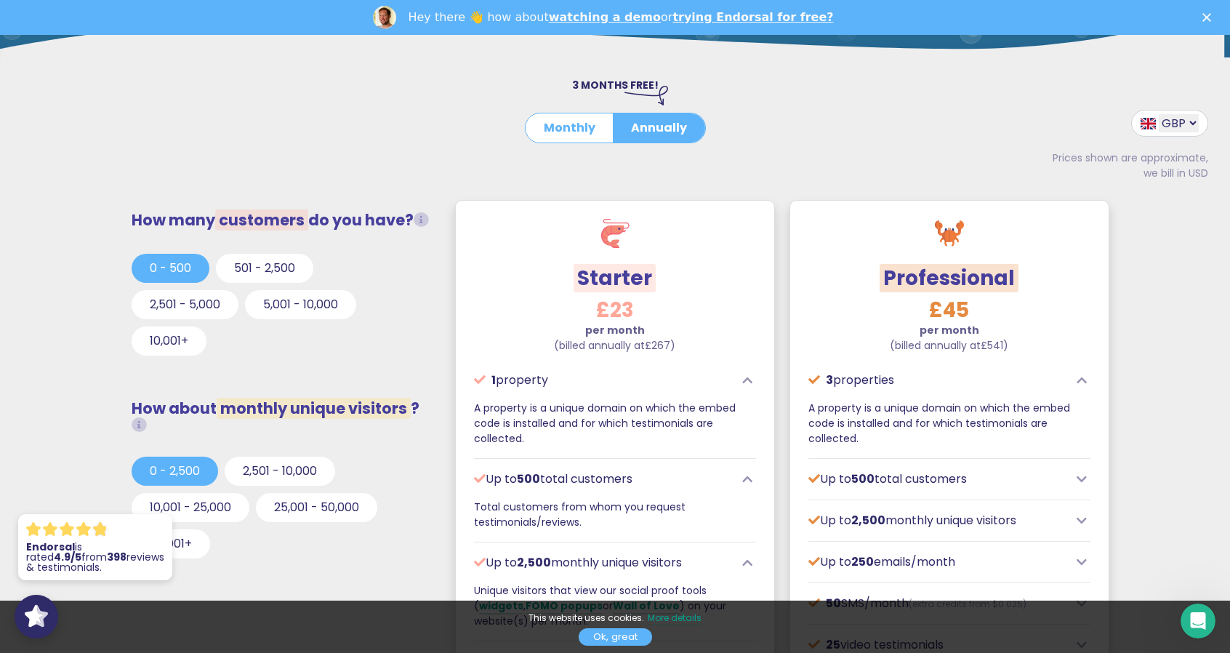
click at [931, 175] on div "USD GBP EUR AUD CAD Prices shown are approximate, we bill in USD" at bounding box center [1077, 153] width 308 height 79
click at [695, 177] on div "3 MONTHS FREE! Monthly Annually" at bounding box center [615, 153] width 615 height 79
click at [556, 121] on button "Monthly" at bounding box center [570, 127] width 88 height 29
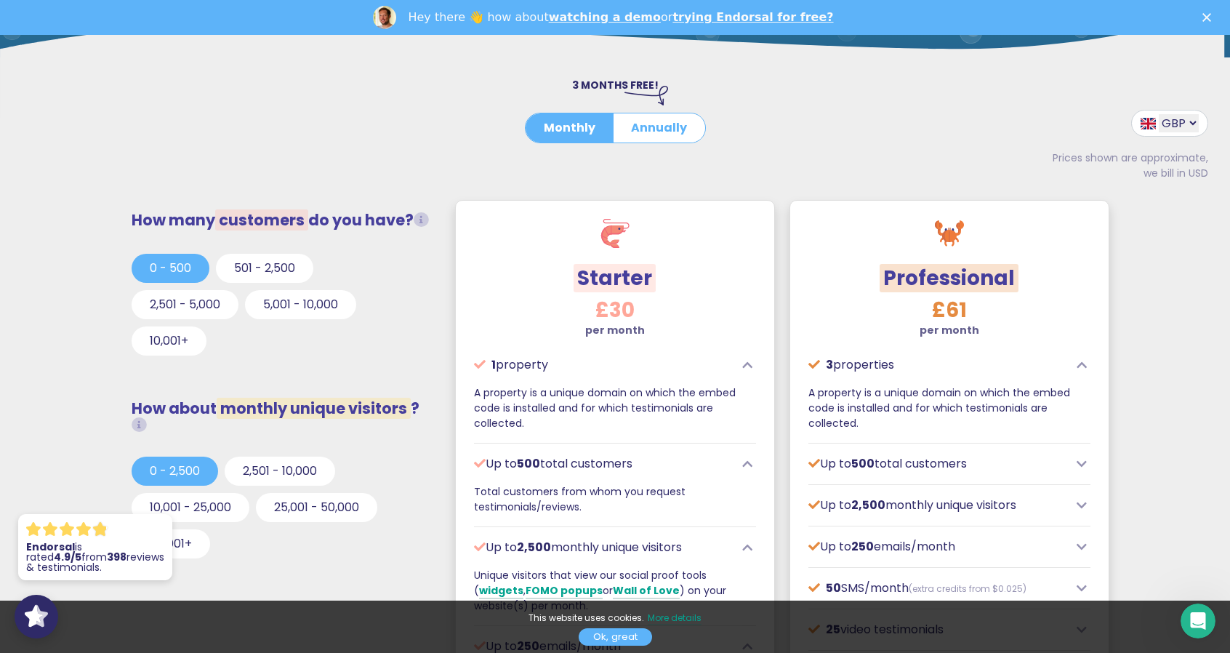
click at [669, 280] on h3 "Starter" at bounding box center [615, 278] width 282 height 25
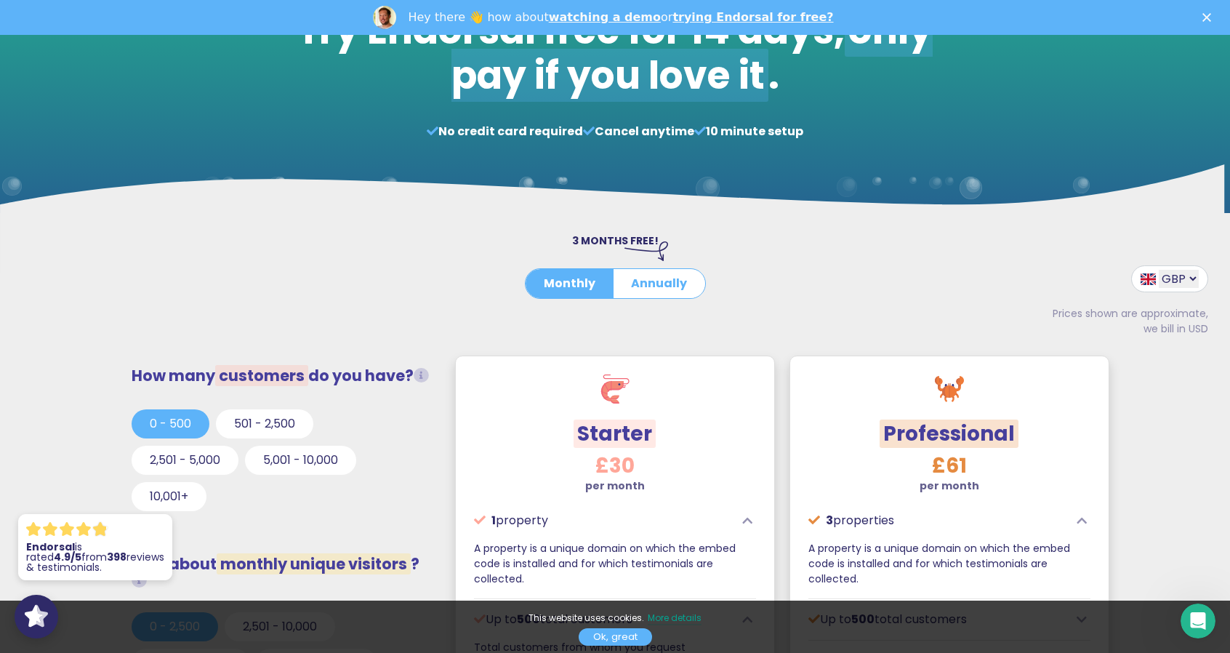
scroll to position [0, 0]
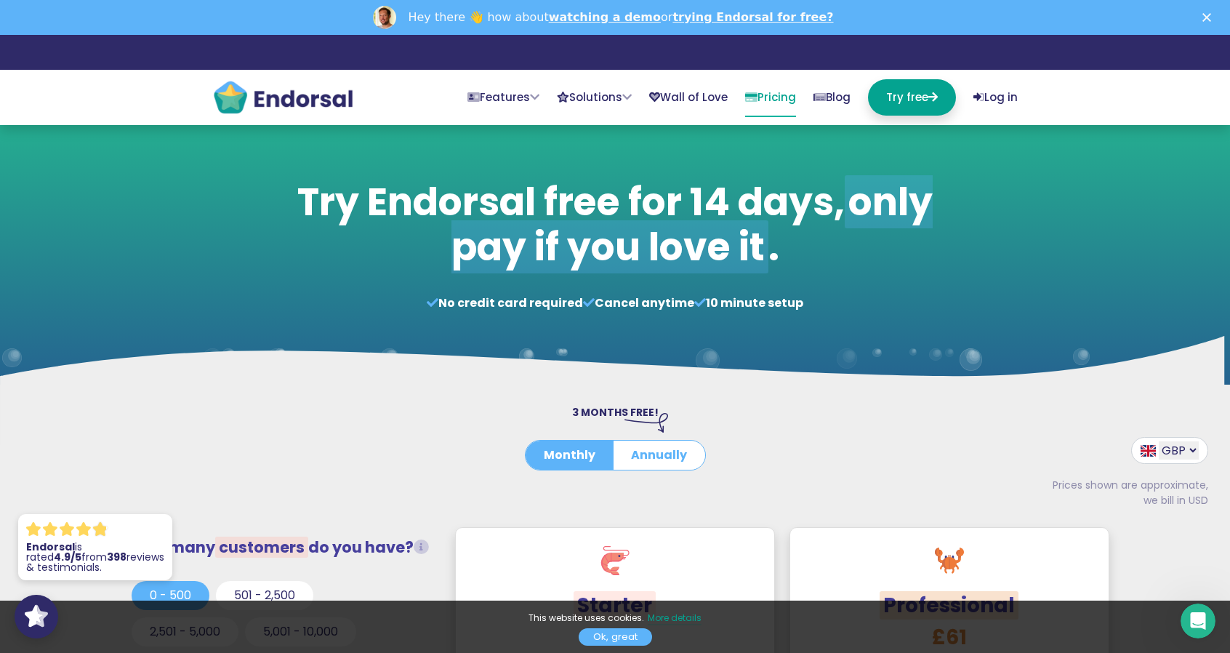
drag, startPoint x: 516, startPoint y: 382, endPoint x: 561, endPoint y: 186, distance: 200.6
click at [557, 101] on link "Solutions" at bounding box center [594, 98] width 75 height 38
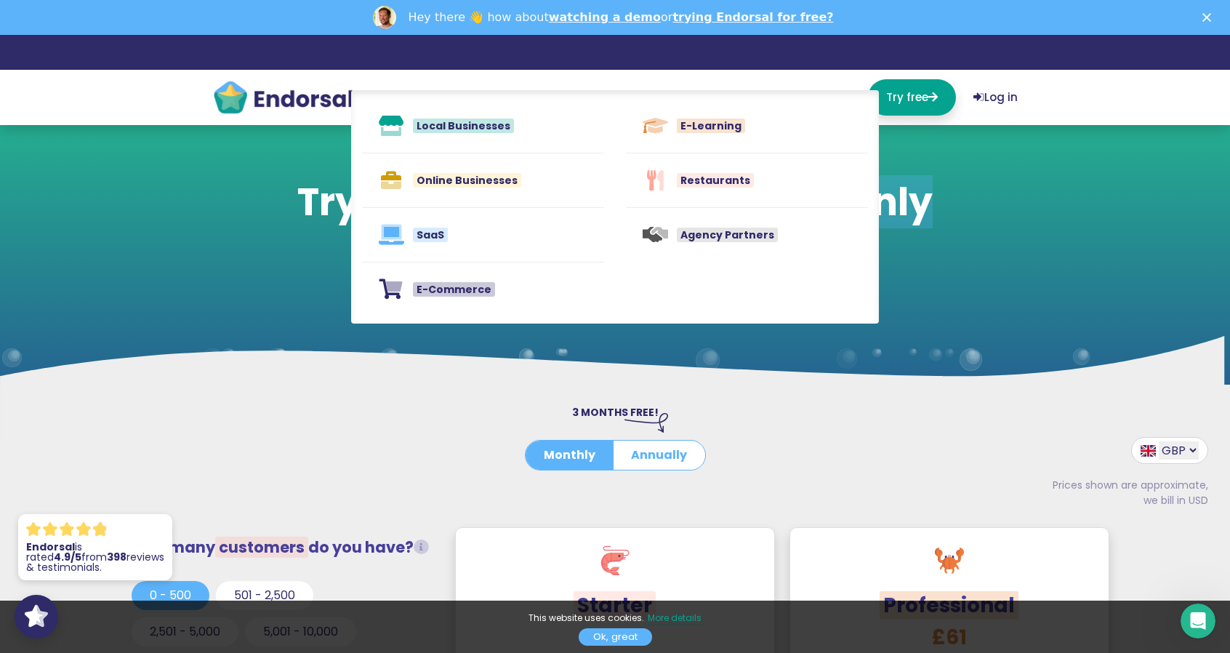
click at [631, 402] on div at bounding box center [615, 396] width 1230 height 18
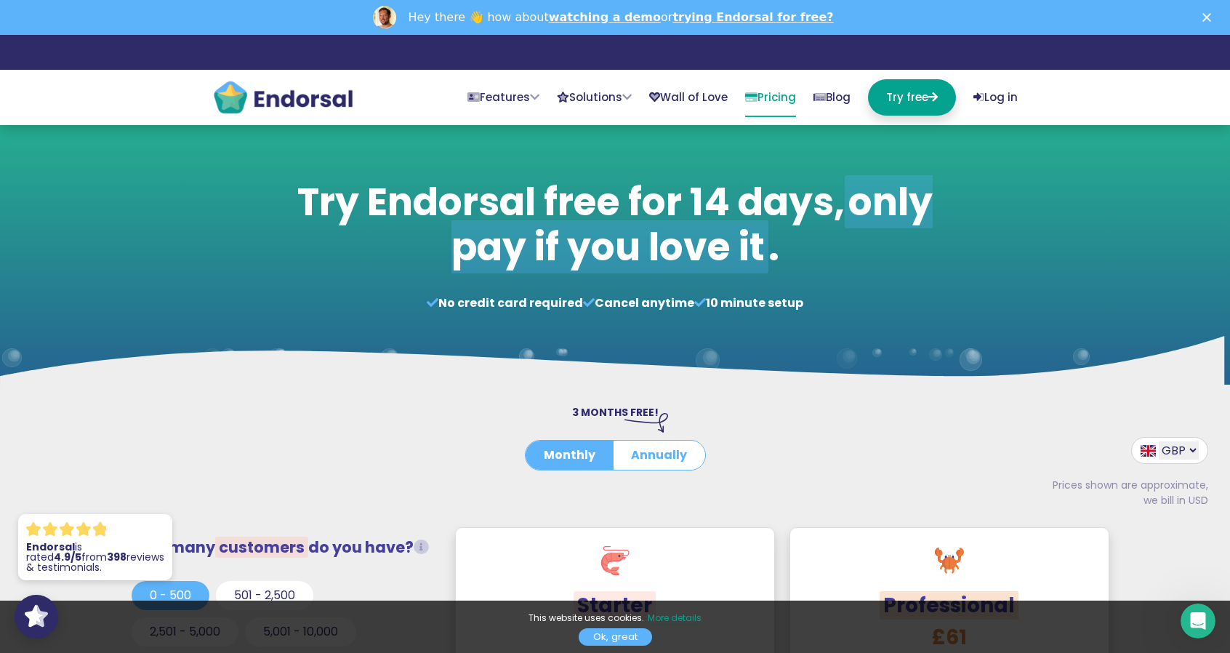
click at [747, 85] on link "Pricing" at bounding box center [770, 98] width 51 height 38
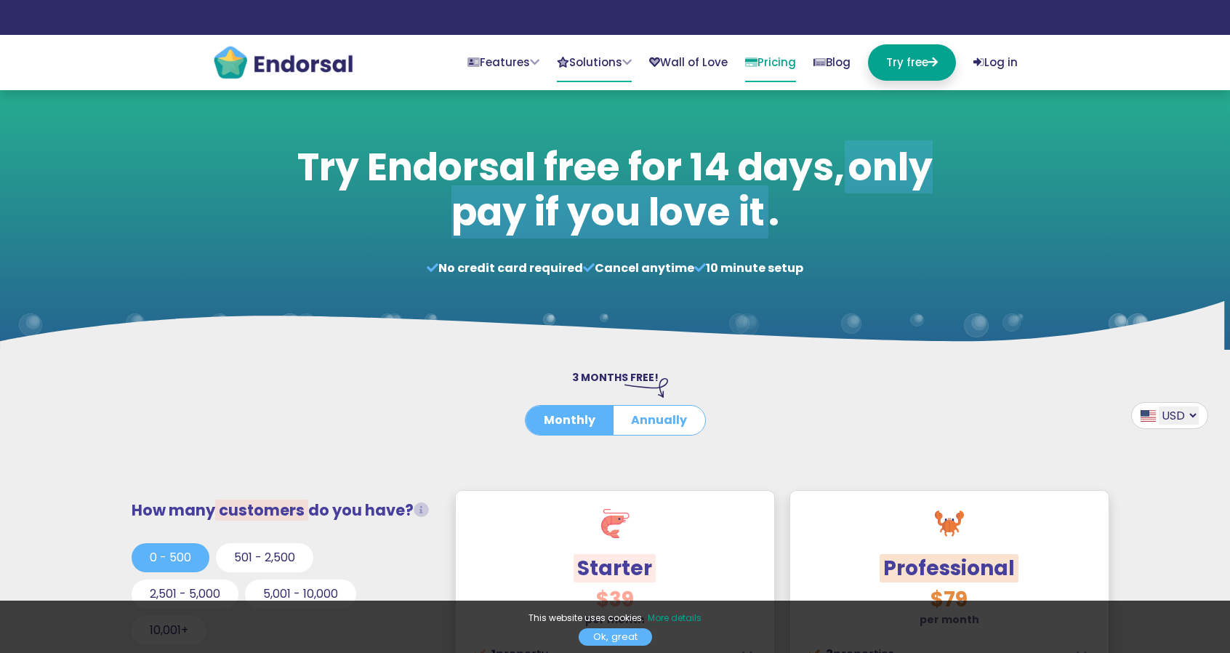
click at [561, 56] on link "Solutions" at bounding box center [594, 63] width 75 height 38
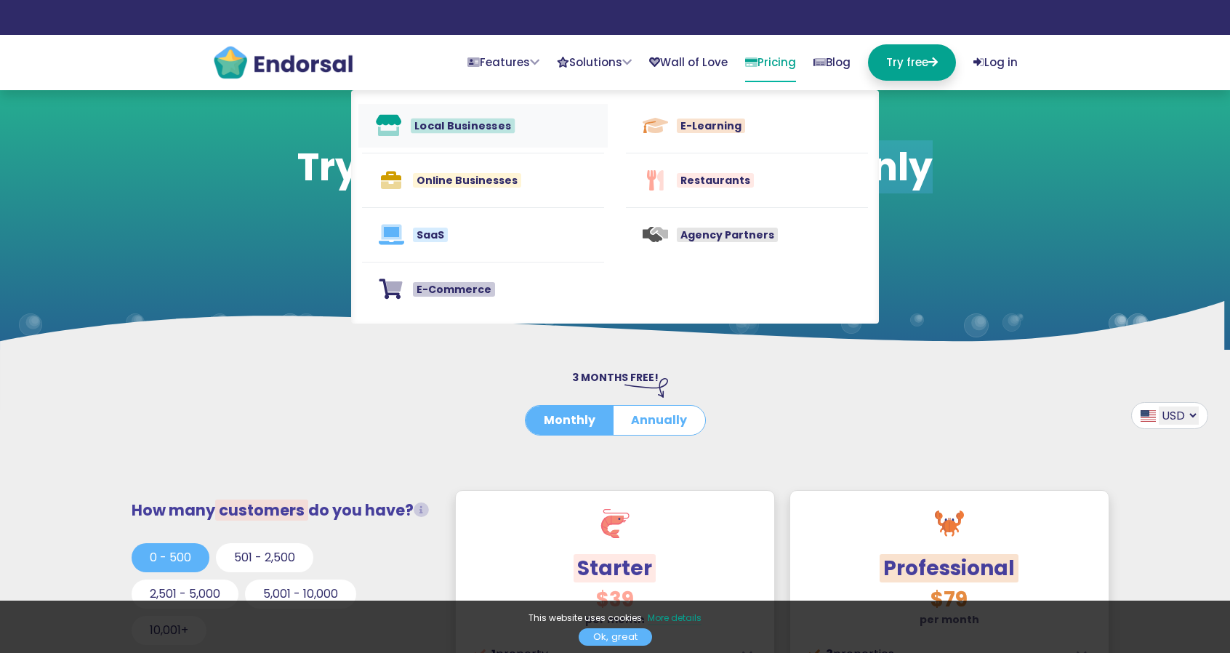
click at [505, 133] on p "Local Businesses" at bounding box center [463, 126] width 104 height 16
